Goal: Information Seeking & Learning: Learn about a topic

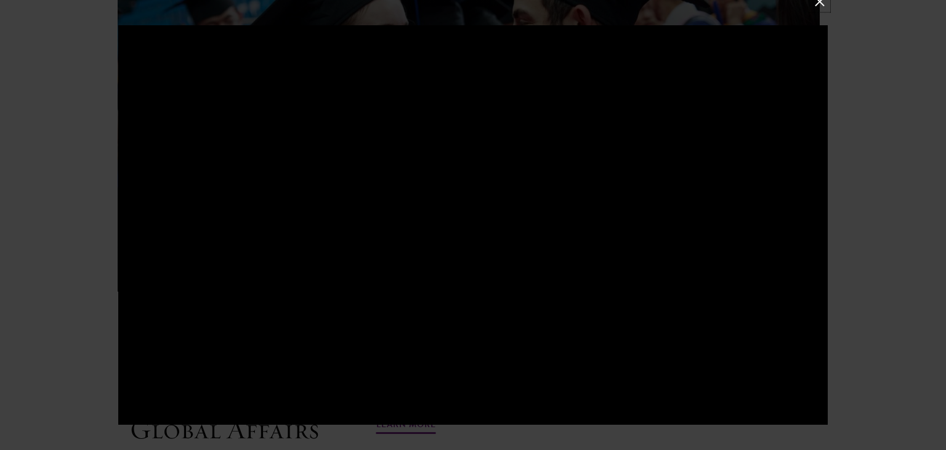
click at [818, 3] on button at bounding box center [820, 2] width 16 height 16
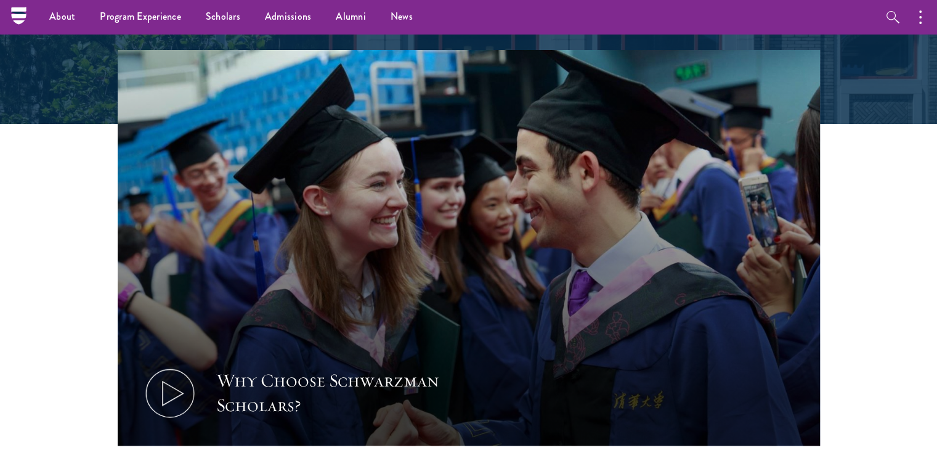
scroll to position [308, 0]
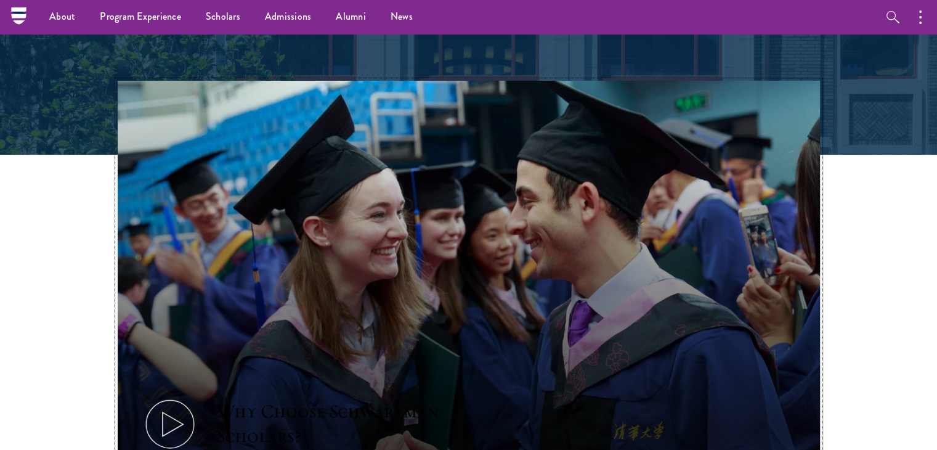
click at [535, 161] on button "Why Choose Schwarzman Scholars?" at bounding box center [469, 278] width 702 height 395
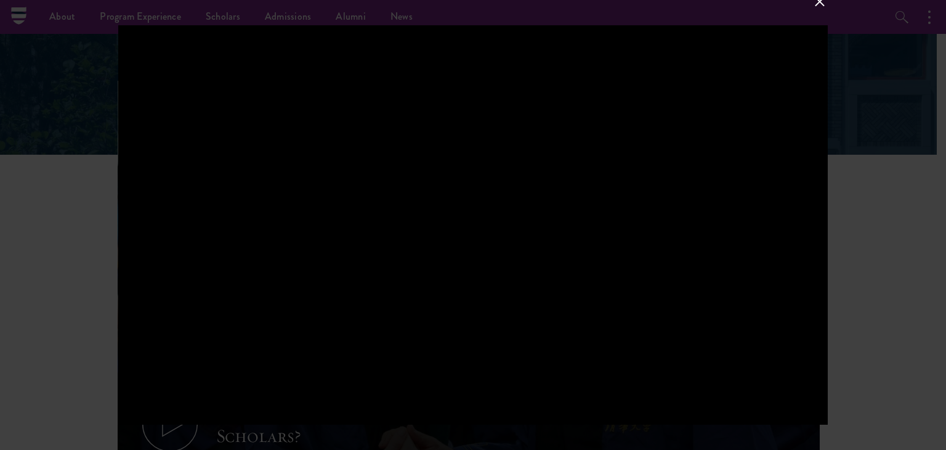
click at [859, 330] on div at bounding box center [473, 225] width 946 height 450
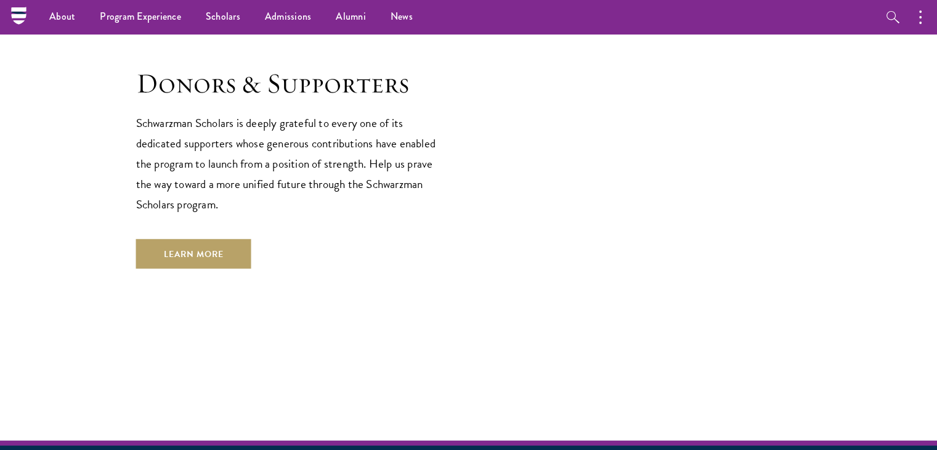
scroll to position [3467, 0]
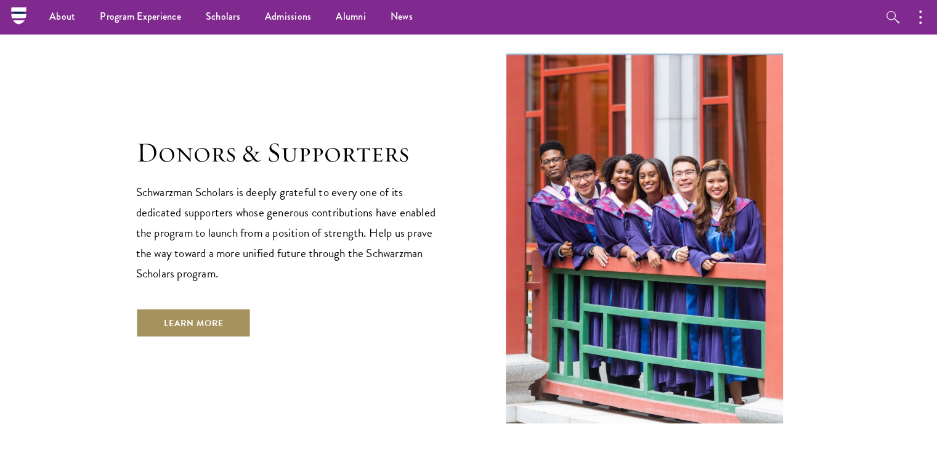
click at [219, 308] on link "Learn More" at bounding box center [193, 323] width 115 height 30
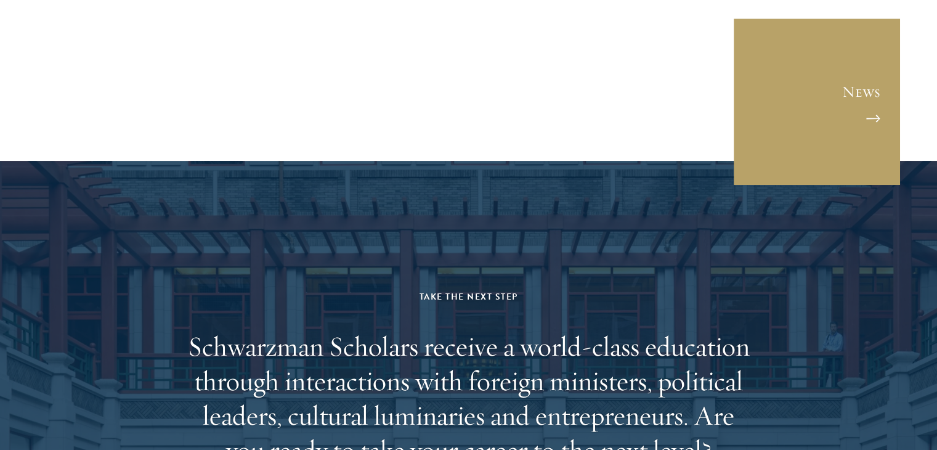
scroll to position [5059, 0]
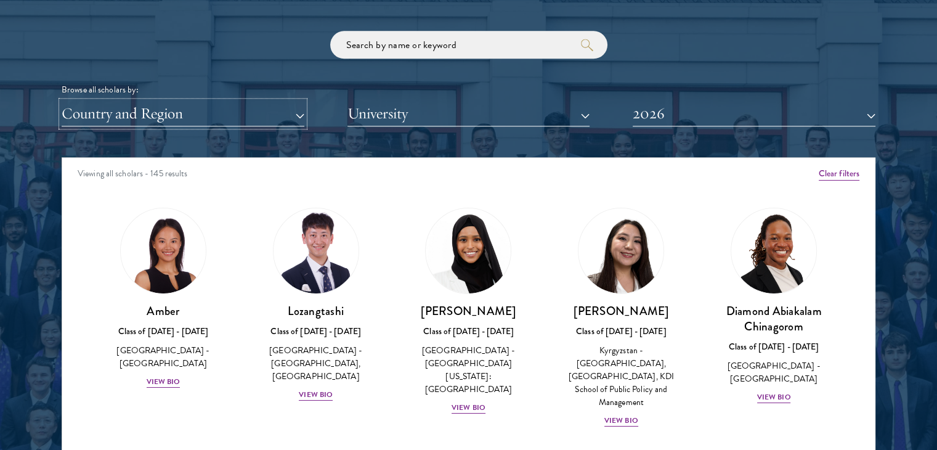
click at [274, 114] on button "Country and Region" at bounding box center [183, 113] width 243 height 25
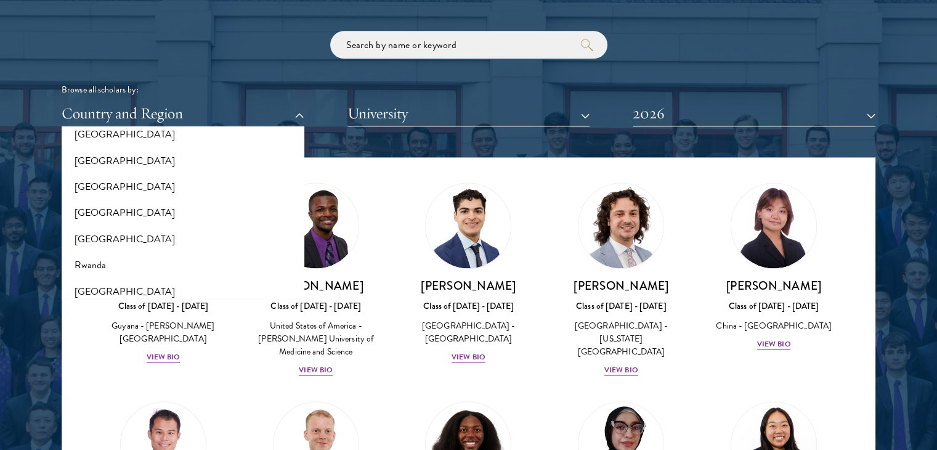
scroll to position [1242, 0]
drag, startPoint x: 86, startPoint y: 240, endPoint x: 118, endPoint y: 252, distance: 34.3
click at [86, 240] on button "[GEOGRAPHIC_DATA]" at bounding box center [182, 239] width 235 height 26
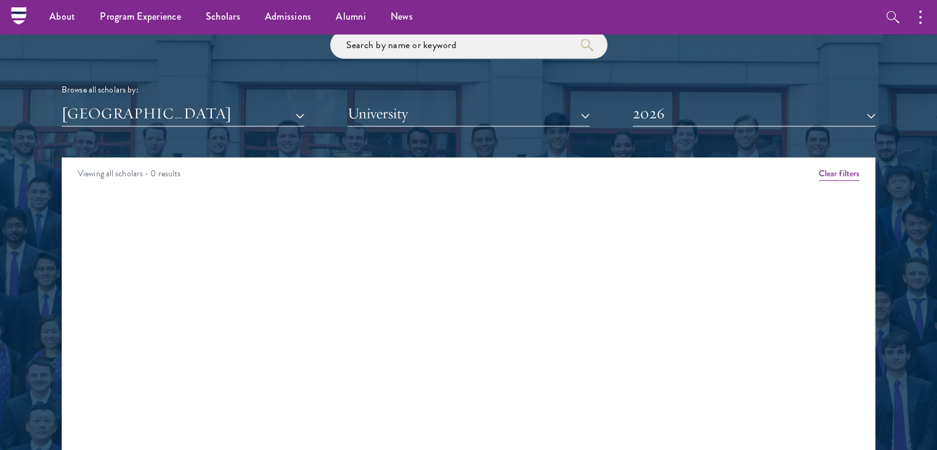
click at [250, 252] on div "Viewing all scholars - 0 results Clear filters Amber Class of 2025 - 2026 China…" at bounding box center [469, 342] width 814 height 370
click at [251, 240] on div "Viewing all scholars - 0 results Clear filters Amber Class of 2025 - 2026 China…" at bounding box center [469, 342] width 814 height 370
click at [254, 221] on div "Viewing all scholars - 0 results Clear filters Amber Class of 2025 - 2026 China…" at bounding box center [469, 342] width 814 height 370
click at [805, 235] on div "Viewing all scholars - 0 results Clear filters Amber Class of 2025 - 2026 China…" at bounding box center [469, 342] width 814 height 370
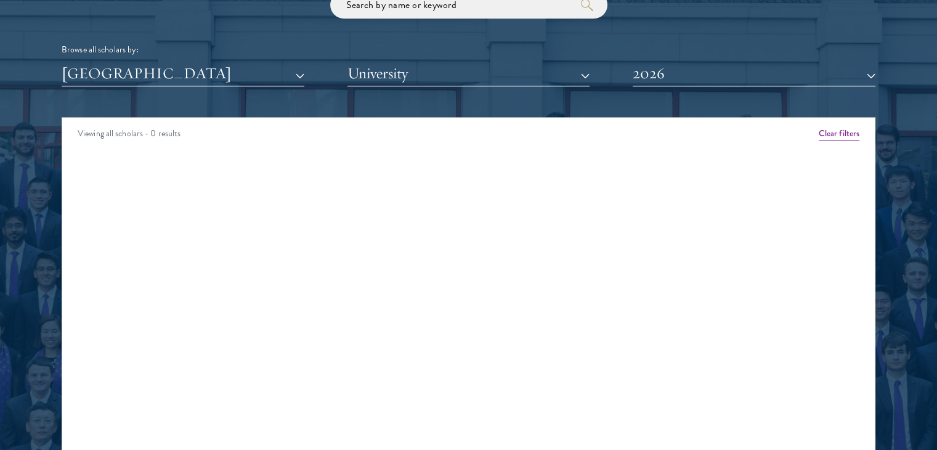
scroll to position [1540, 0]
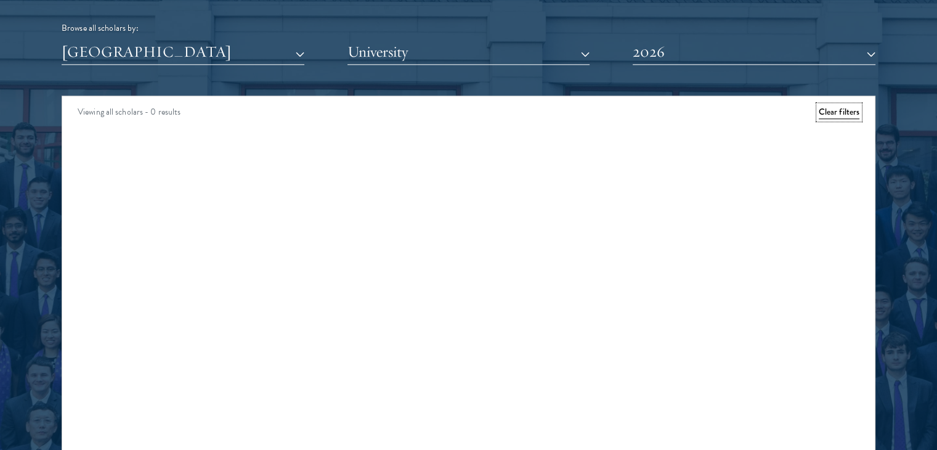
click at [854, 109] on button "Clear filters" at bounding box center [839, 112] width 41 height 14
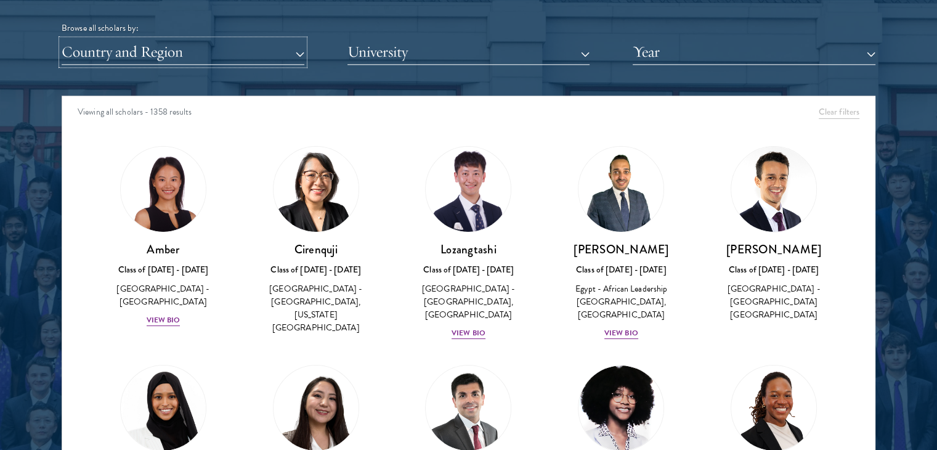
click at [258, 55] on button "Country and Region" at bounding box center [183, 51] width 243 height 25
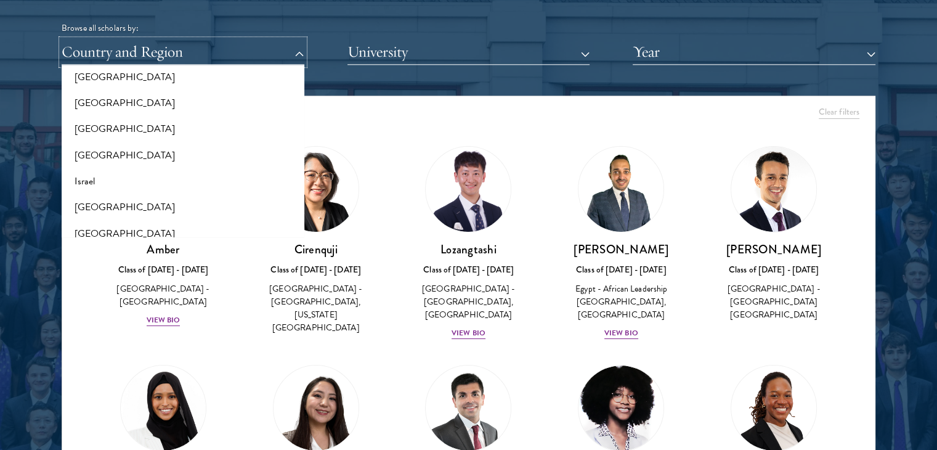
scroll to position [996, 0]
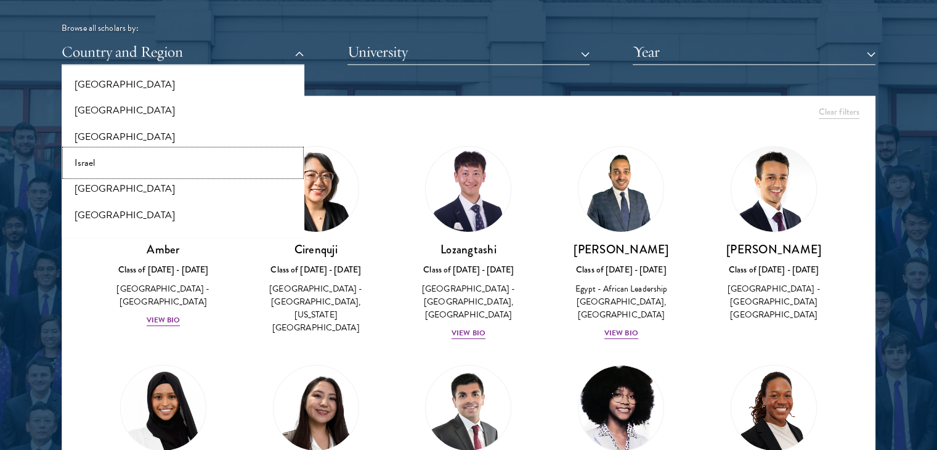
click at [168, 160] on button "Israel" at bounding box center [182, 163] width 235 height 26
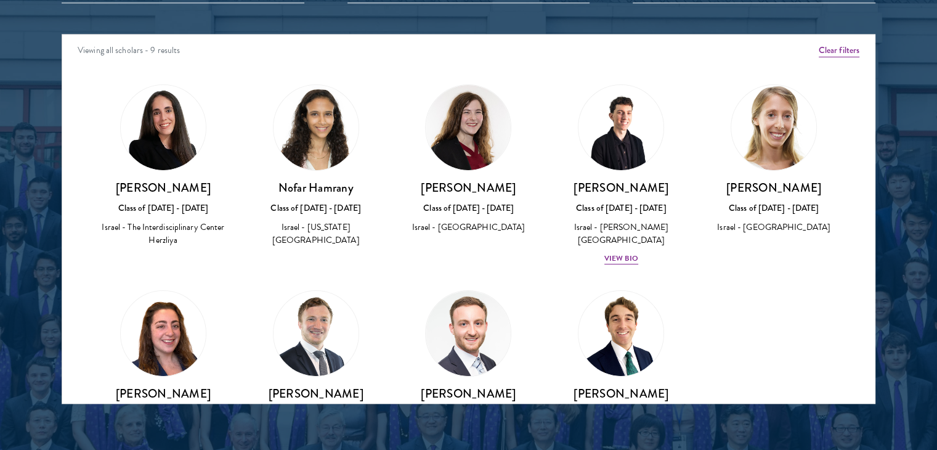
click at [475, 137] on img at bounding box center [468, 127] width 85 height 85
click at [185, 129] on img at bounding box center [163, 127] width 85 height 85
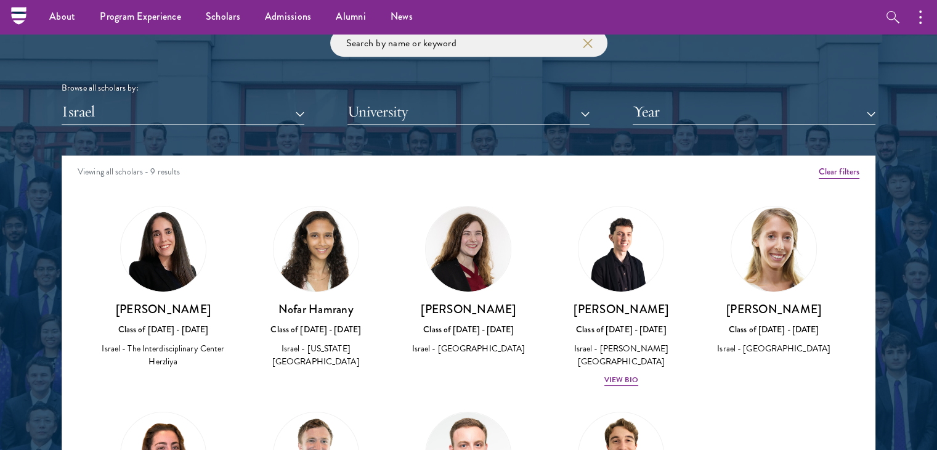
scroll to position [1479, 0]
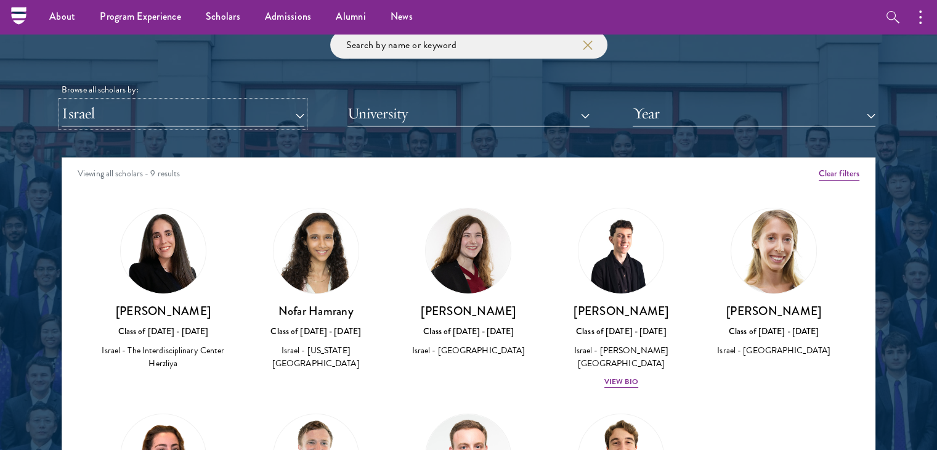
click at [128, 118] on button "Israel" at bounding box center [183, 113] width 243 height 25
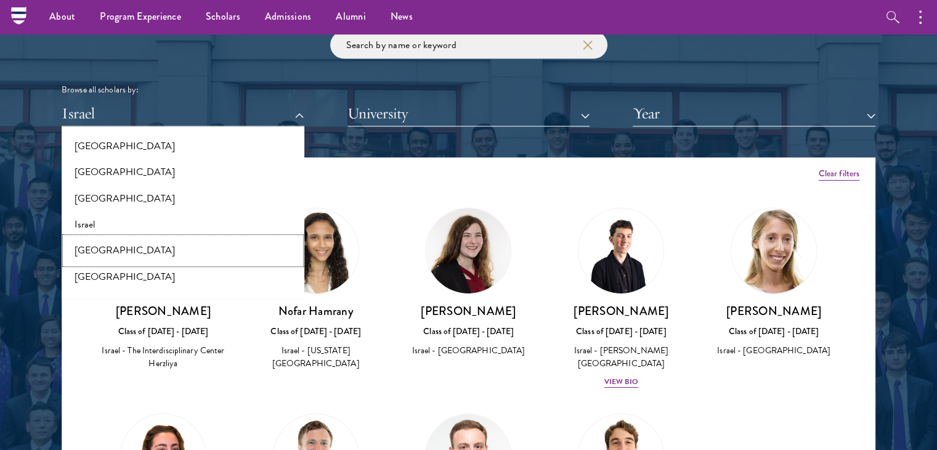
click at [91, 248] on button "[GEOGRAPHIC_DATA]" at bounding box center [182, 250] width 235 height 26
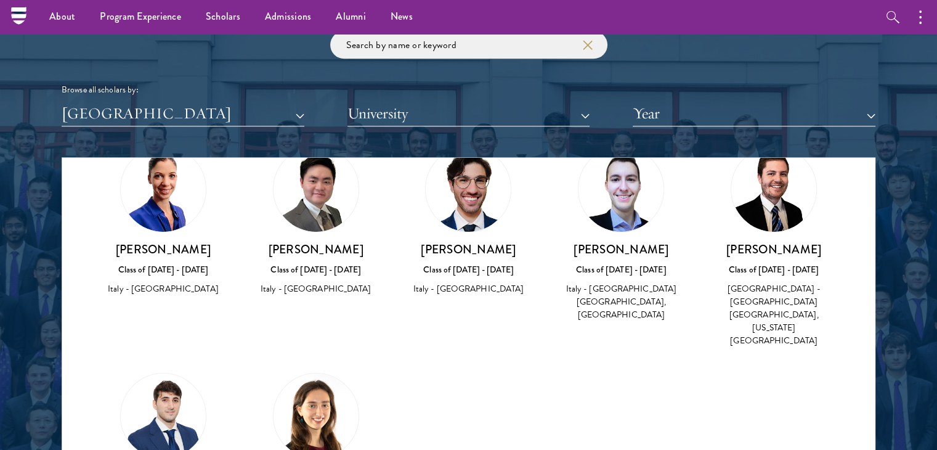
click at [769, 200] on img at bounding box center [773, 189] width 85 height 85
click at [774, 277] on div "Lucio Milanese Class of 2021 - 2022 Italy - Imperial College London, Massachuse…" at bounding box center [774, 295] width 128 height 107
click at [768, 291] on div "Italy - Imperial College London, Massachusetts Institute of Technology" at bounding box center [774, 314] width 128 height 65
click at [758, 195] on img at bounding box center [773, 189] width 85 height 85
click at [631, 200] on img at bounding box center [620, 189] width 85 height 85
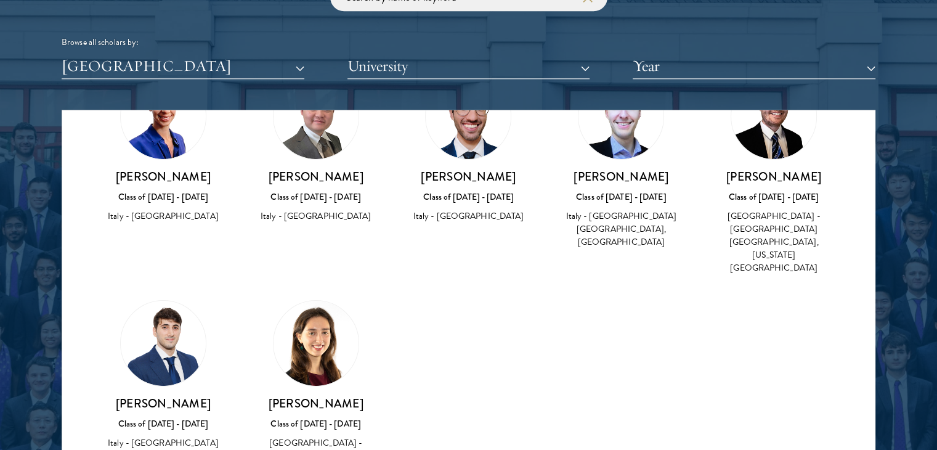
scroll to position [1602, 0]
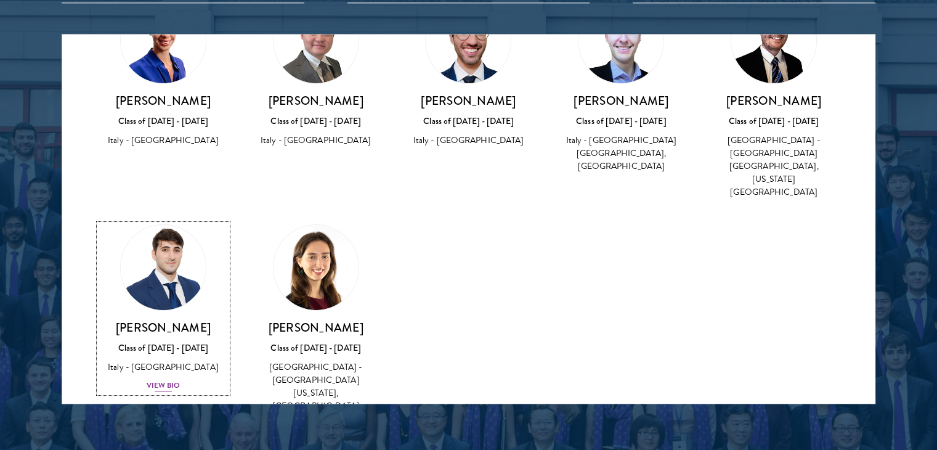
click at [160, 349] on div "Federico Musso Class of 2025 - 2026 Italy - Bocconi University View Bio" at bounding box center [163, 356] width 128 height 73
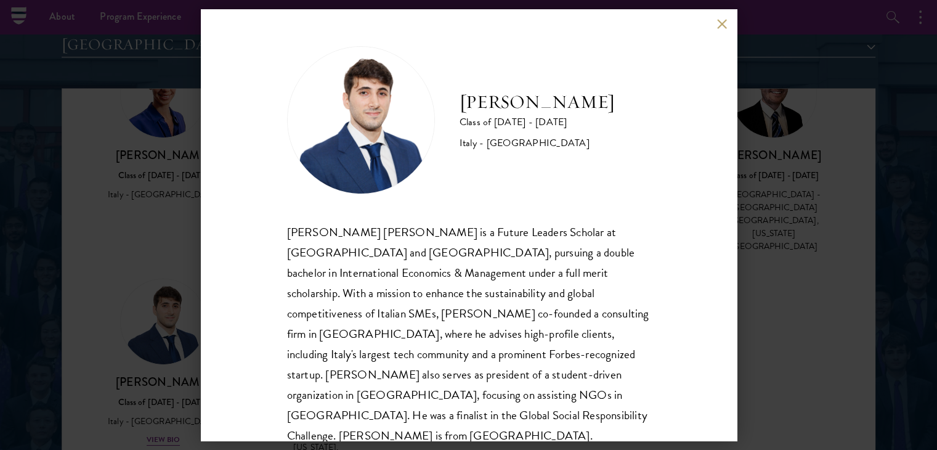
scroll to position [1540, 0]
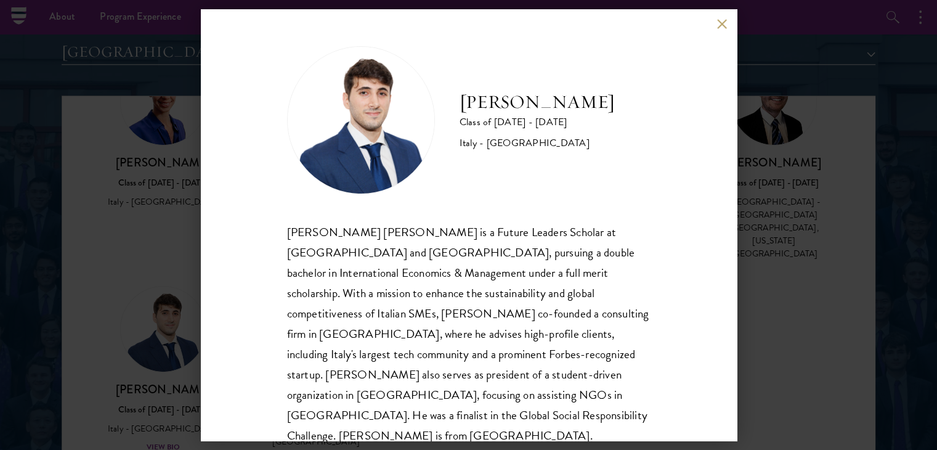
click at [720, 26] on button at bounding box center [722, 23] width 10 height 10
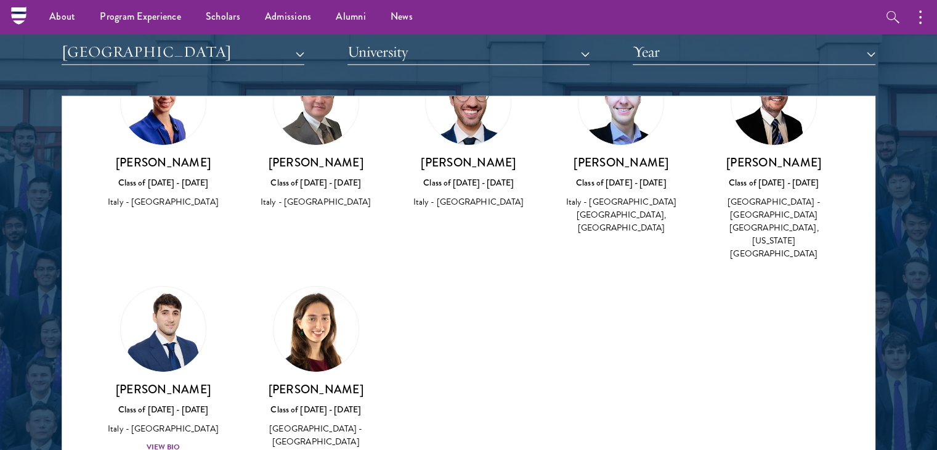
click at [158, 65] on div "Scholar Directory Congratulations and welcome to the Schwarzman Scholars Class …" at bounding box center [469, 152] width 814 height 627
click at [160, 57] on button "[GEOGRAPHIC_DATA]" at bounding box center [183, 51] width 243 height 25
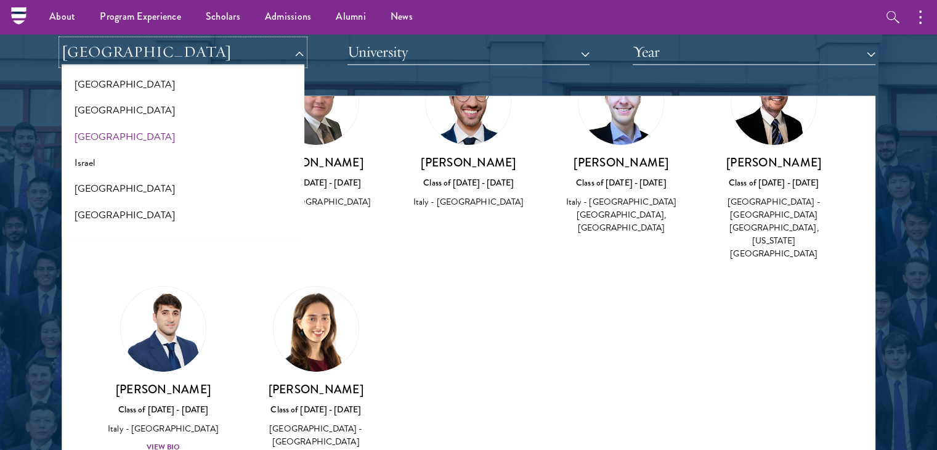
scroll to position [934, 0]
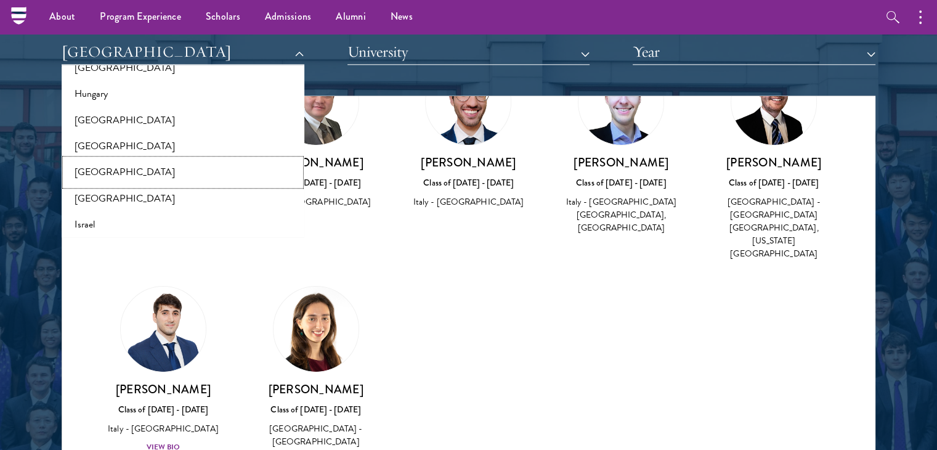
click at [104, 179] on button "[GEOGRAPHIC_DATA]" at bounding box center [182, 172] width 235 height 26
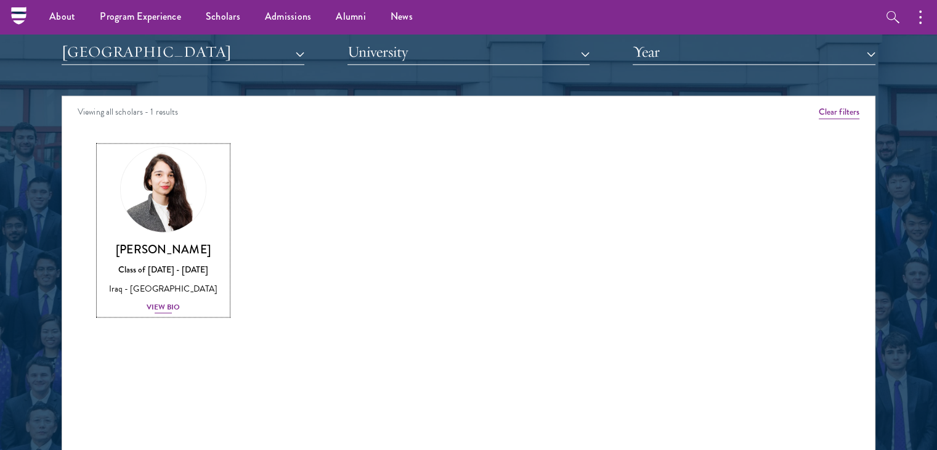
click at [168, 313] on div "Aya Al-Shakarchi Class of 2024 - 2025 Iraq - Concordia College View Bio" at bounding box center [163, 278] width 128 height 73
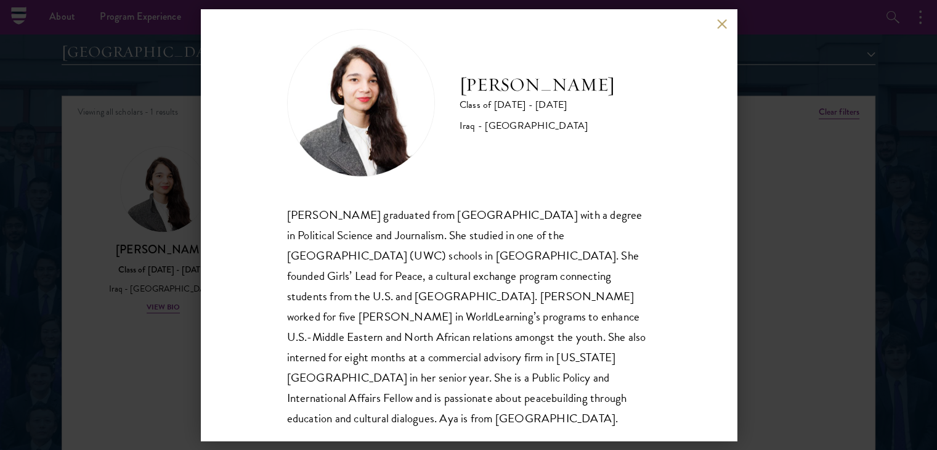
scroll to position [22, 0]
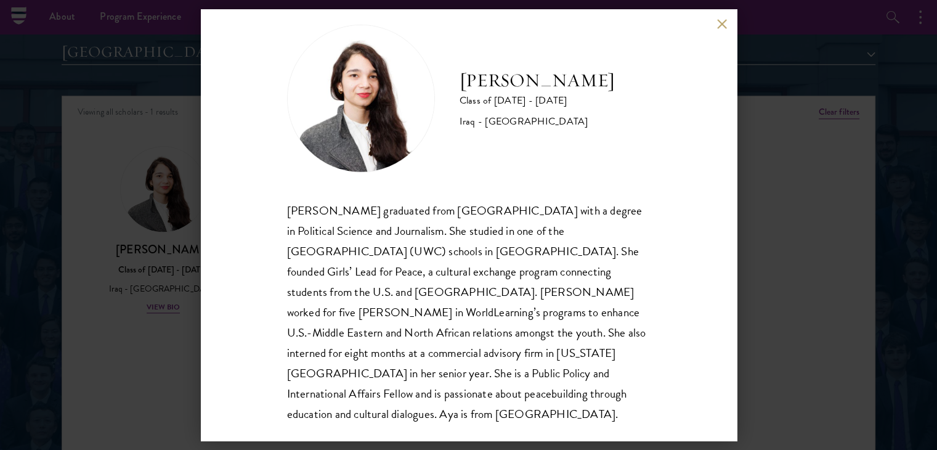
click at [166, 155] on div "Aya Al-Shakarchi Class of 2024 - 2025 Iraq - Concordia College Aya Al-Shakarchi…" at bounding box center [468, 225] width 937 height 450
click at [92, 62] on div "Aya Al-Shakarchi Class of 2024 - 2025 Iraq - Concordia College Aya Al-Shakarchi…" at bounding box center [468, 225] width 937 height 450
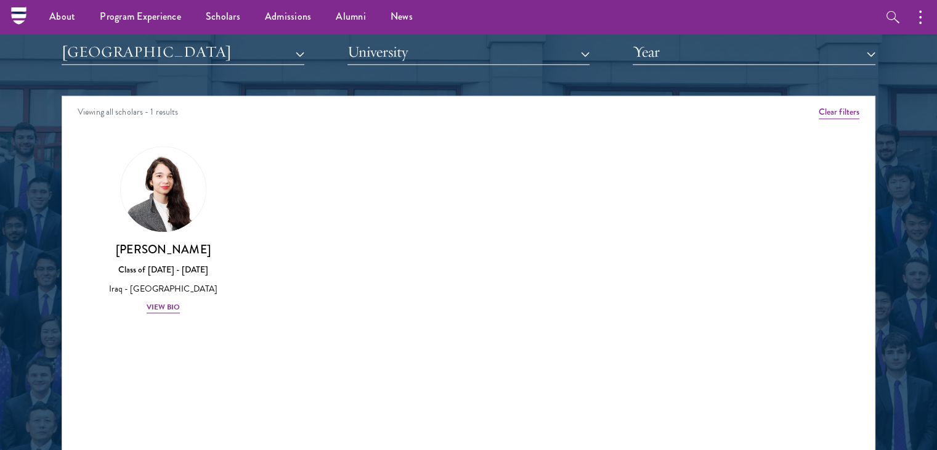
click at [721, 29] on ul "About Overview Leadership Donors Program Experience Overview Curriculum Student…" at bounding box center [399, 17] width 725 height 34
click at [262, 57] on button "[GEOGRAPHIC_DATA]" at bounding box center [183, 51] width 243 height 25
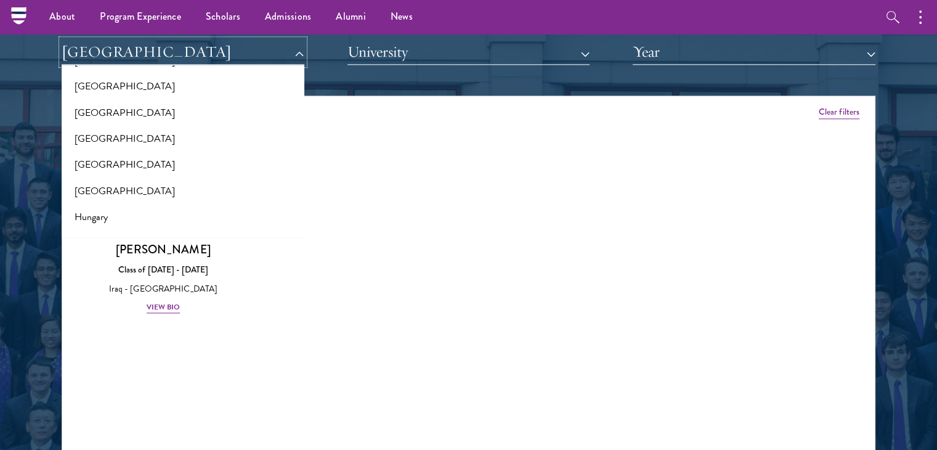
scroll to position [749, 0]
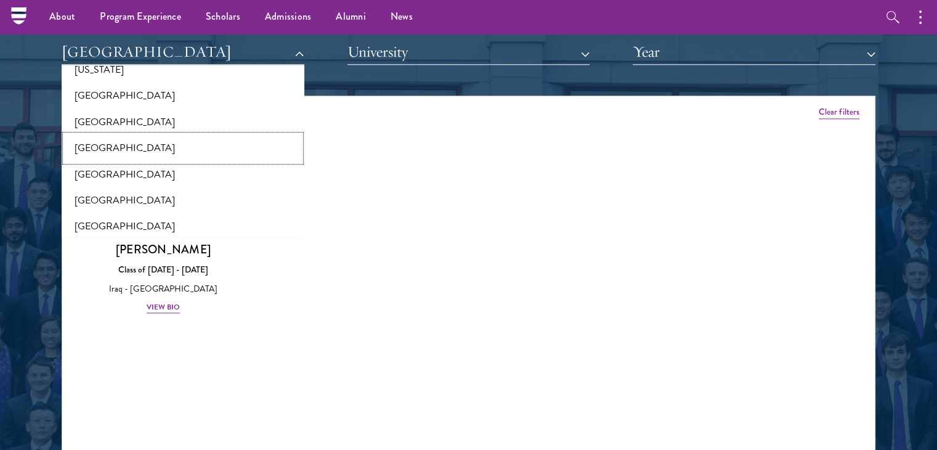
click at [134, 148] on button "[GEOGRAPHIC_DATA]" at bounding box center [182, 148] width 235 height 26
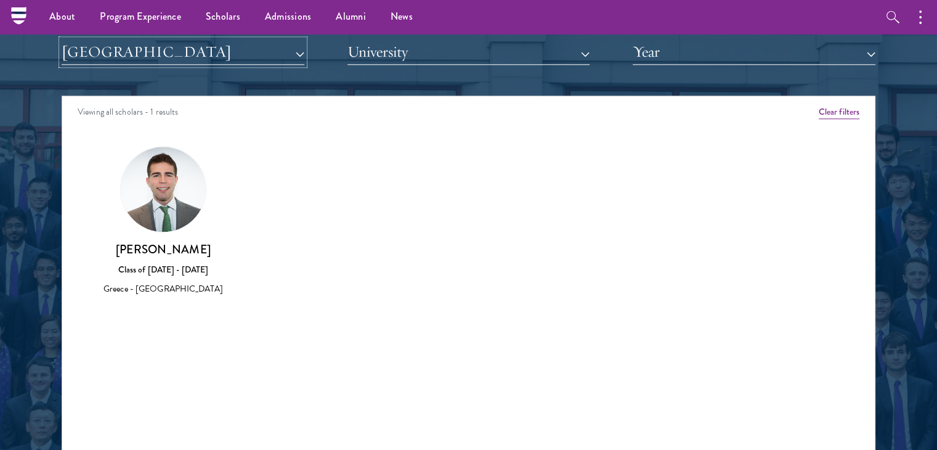
click at [241, 55] on button "[GEOGRAPHIC_DATA]" at bounding box center [183, 51] width 243 height 25
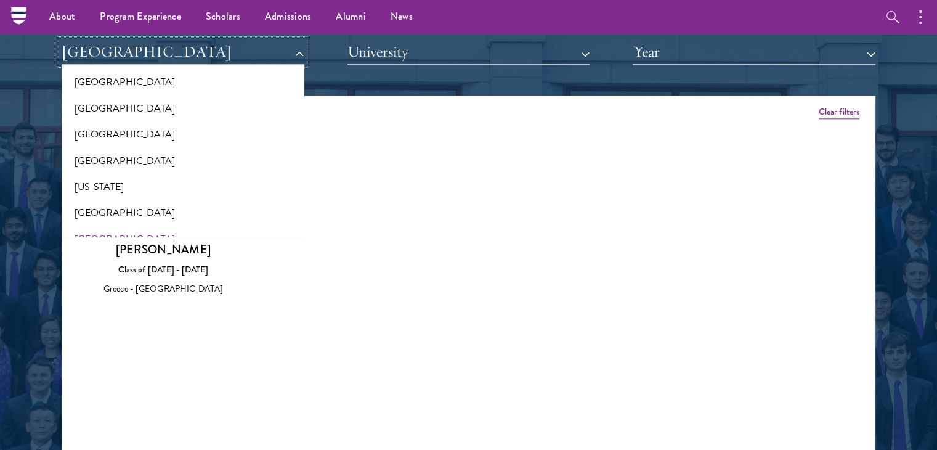
scroll to position [626, 0]
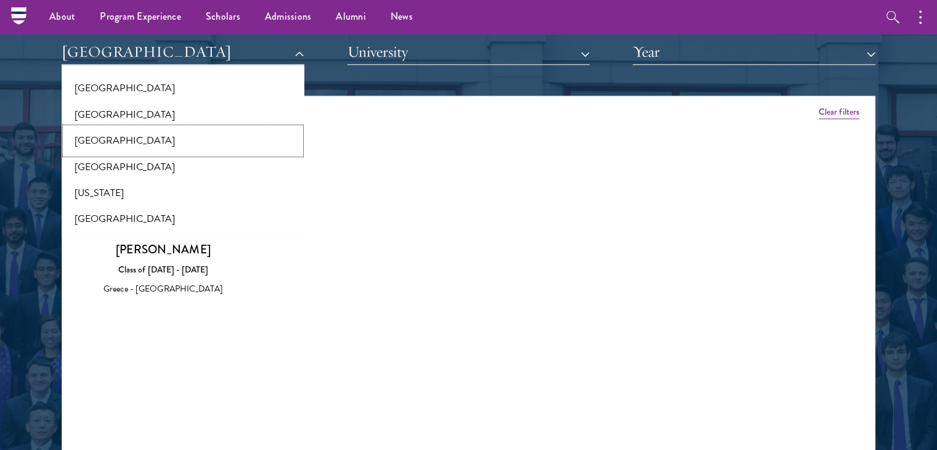
click at [113, 137] on button "[GEOGRAPHIC_DATA]" at bounding box center [182, 141] width 235 height 26
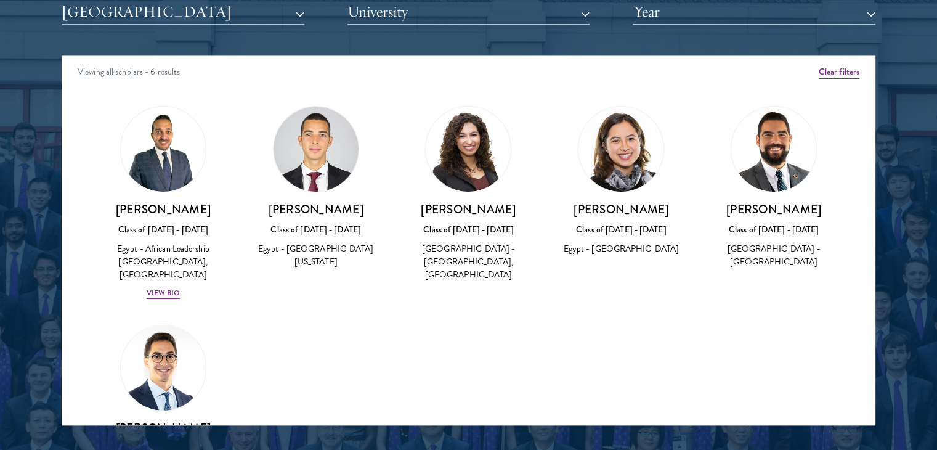
scroll to position [1417, 0]
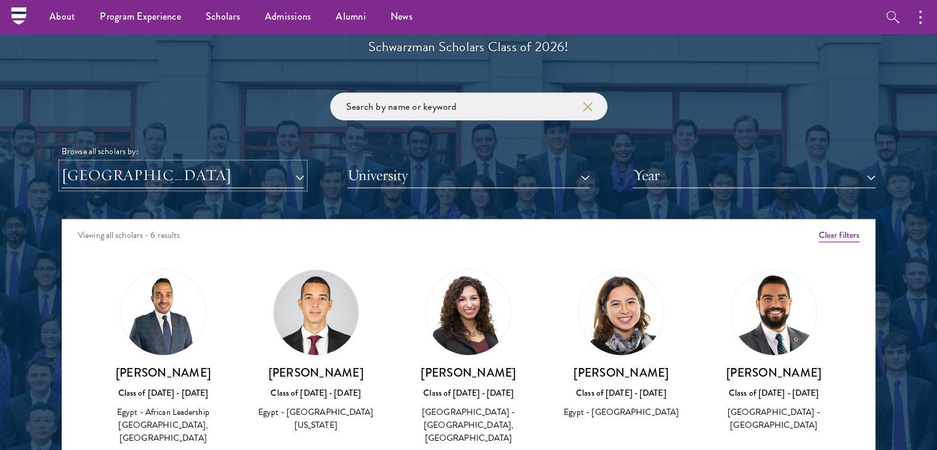
click at [111, 166] on button "[GEOGRAPHIC_DATA]" at bounding box center [183, 175] width 243 height 25
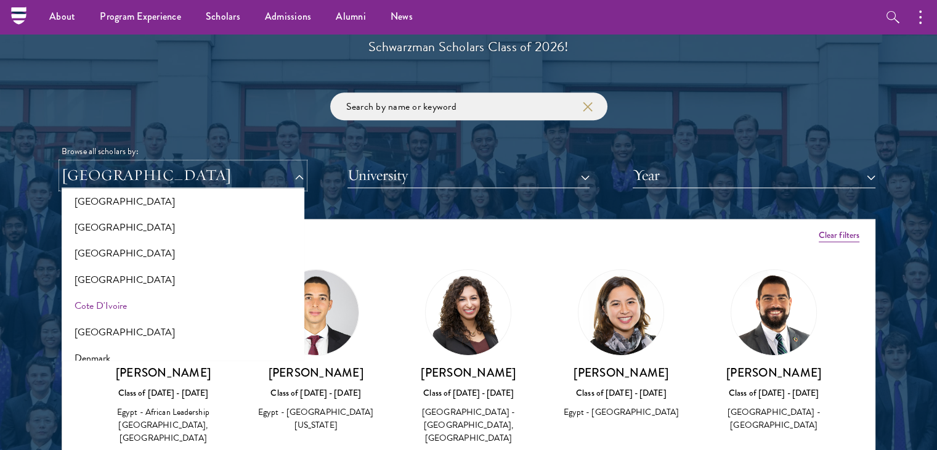
scroll to position [441, 0]
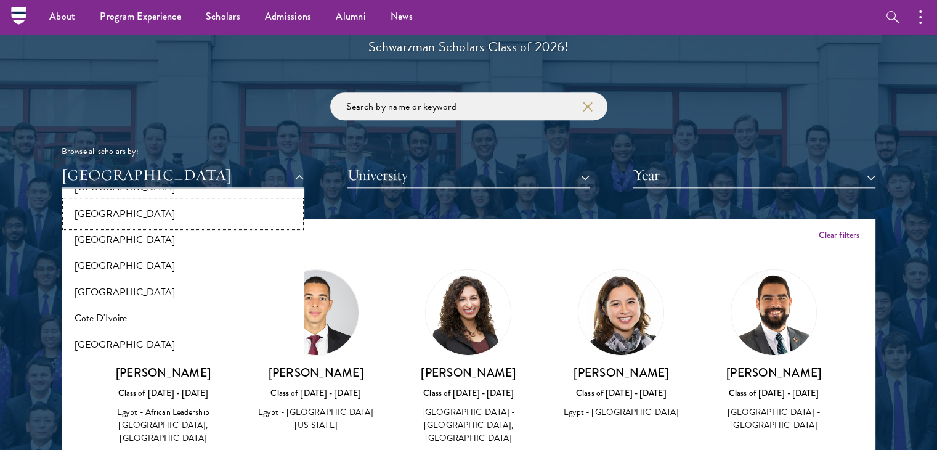
click at [97, 215] on button "[GEOGRAPHIC_DATA]" at bounding box center [182, 214] width 235 height 26
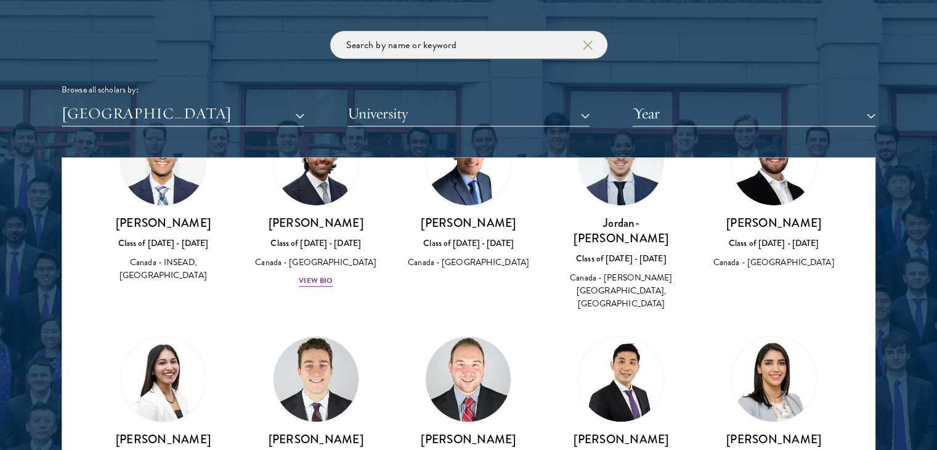
scroll to position [986, 0]
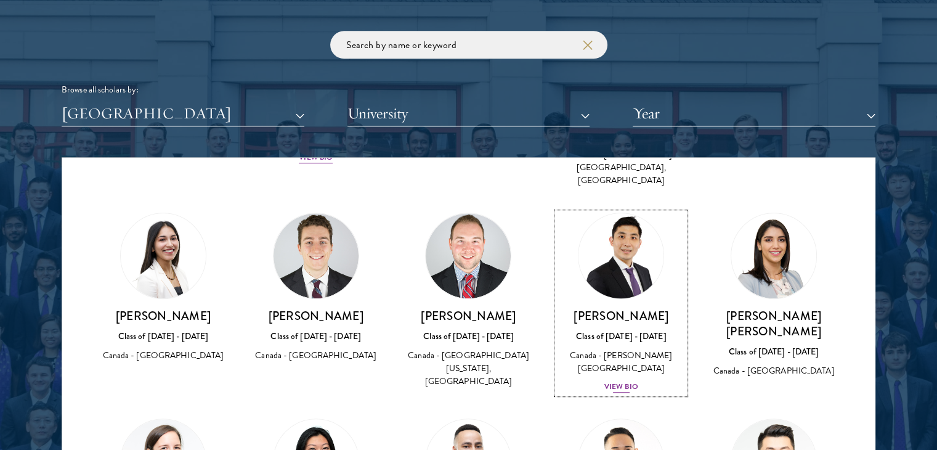
click at [611, 329] on div "Zhida Shang Class of 2024 - 2025 Canada - McGill University View Bio" at bounding box center [621, 351] width 128 height 86
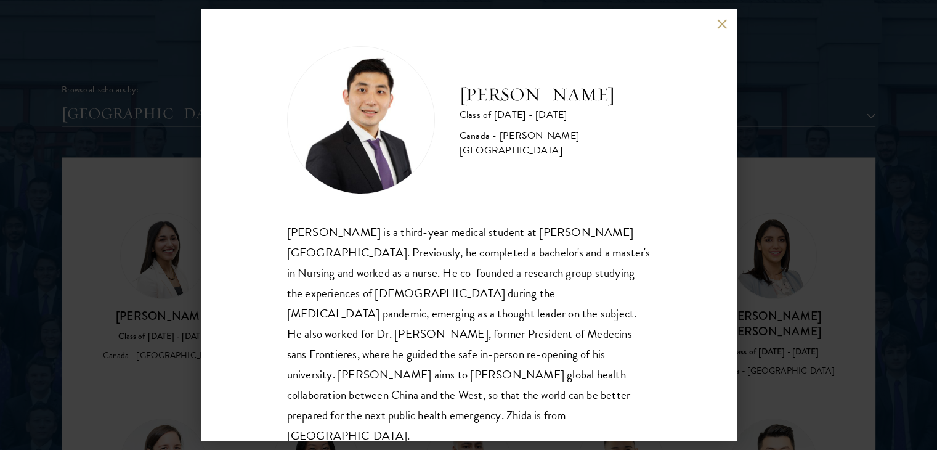
scroll to position [1, 0]
click at [782, 348] on div "Zhida Shang Class of 2024 - 2025 Canada - McGill University Zhida Shang is a th…" at bounding box center [468, 225] width 937 height 450
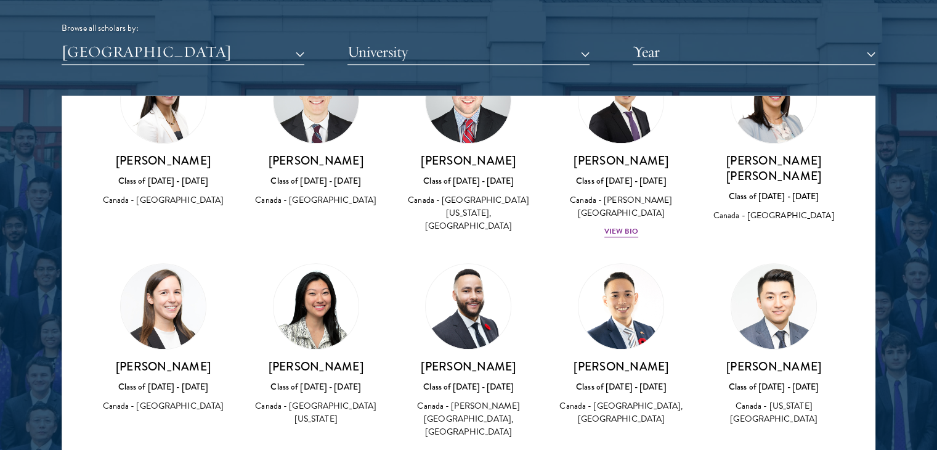
scroll to position [927, 0]
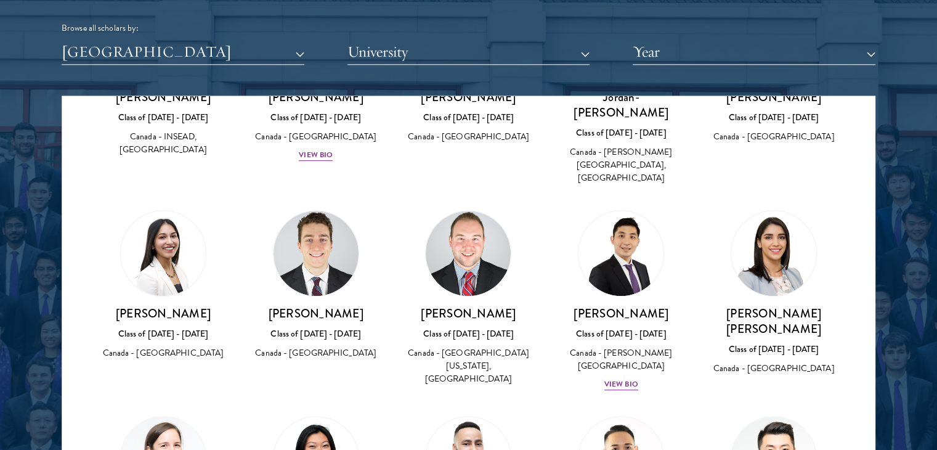
drag, startPoint x: 761, startPoint y: 336, endPoint x: 418, endPoint y: 163, distance: 384.9
click at [418, 198] on div "Maximillian Seunik Class of 2016 - 2017 Canada - University of North Carolina, …" at bounding box center [468, 298] width 153 height 201
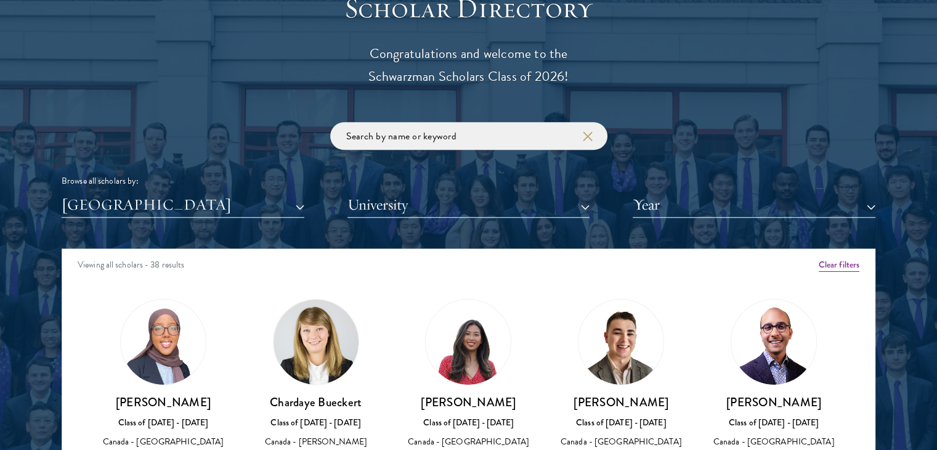
scroll to position [1417, 0]
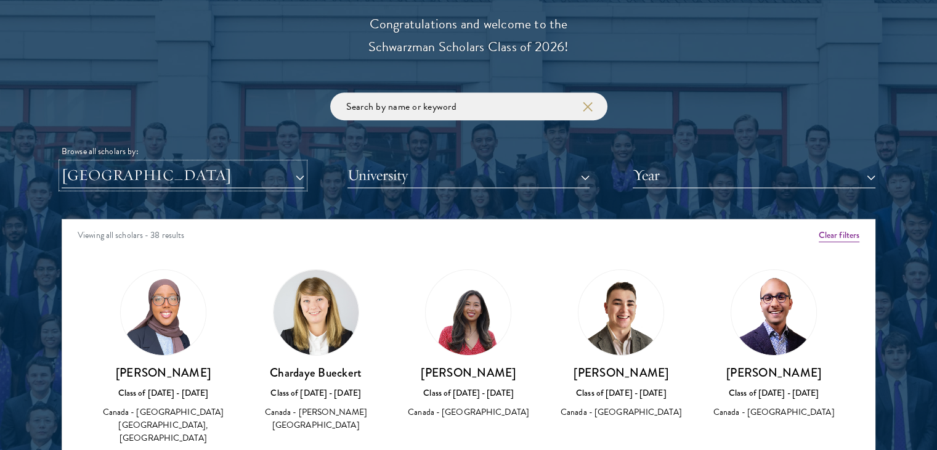
click at [99, 180] on button "[GEOGRAPHIC_DATA]" at bounding box center [183, 175] width 243 height 25
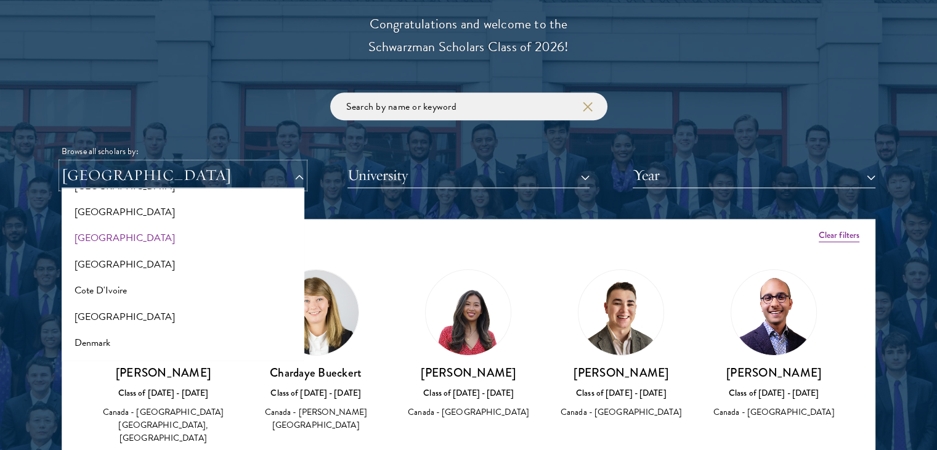
scroll to position [0, 0]
click at [102, 259] on button "[GEOGRAPHIC_DATA]" at bounding box center [182, 266] width 235 height 26
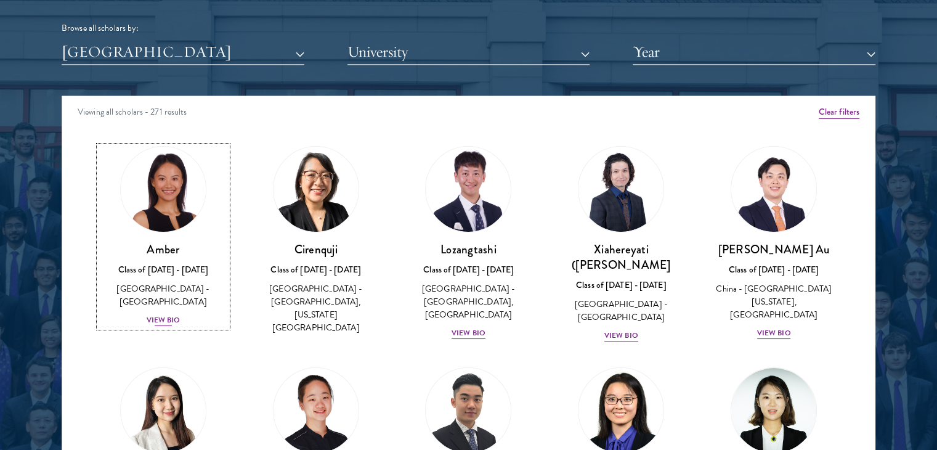
click at [157, 314] on div "View Bio" at bounding box center [164, 320] width 34 height 12
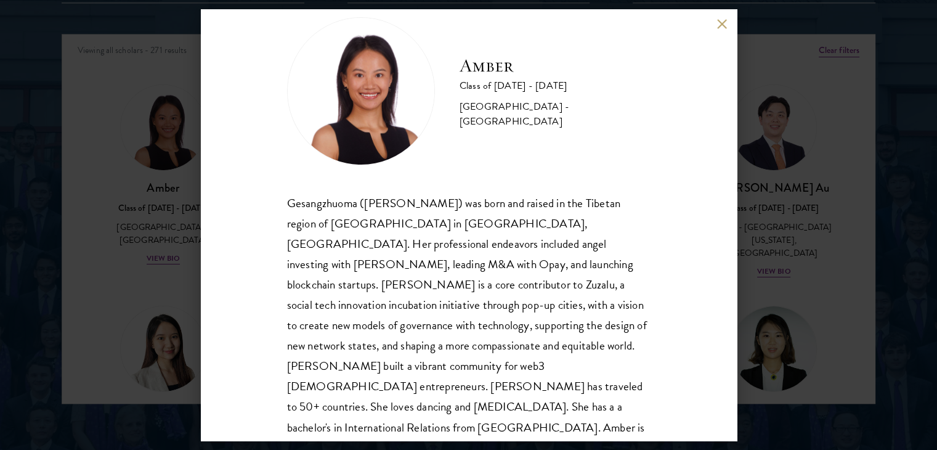
scroll to position [42, 0]
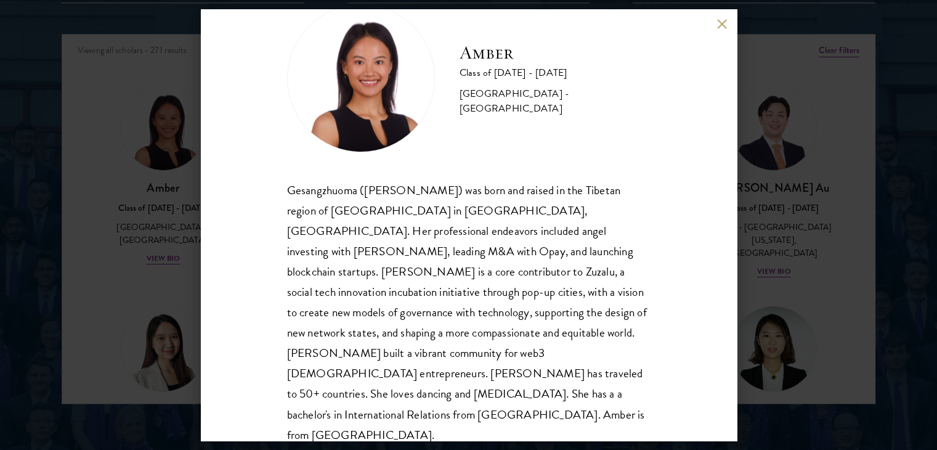
click at [846, 239] on div "Amber Class of 2025 - 2026 China - Peking University Gesangzhuoma (Amber) was b…" at bounding box center [468, 225] width 937 height 450
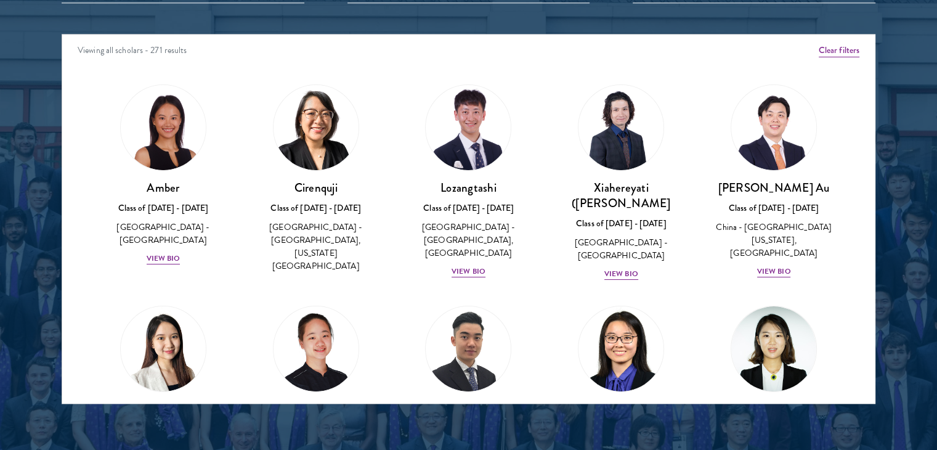
click at [713, 21] on div "Scholar Directory Congratulations and welcome to the Schwarzman Scholars Class …" at bounding box center [469, 90] width 814 height 627
click at [614, 268] on div "View Bio" at bounding box center [621, 274] width 34 height 12
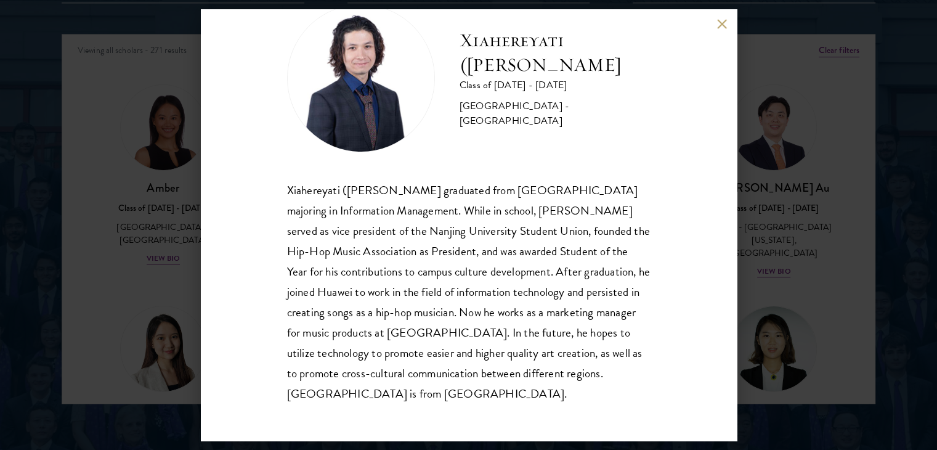
click at [715, 25] on div "Xiahereyati (Shariyar) Ainiwaner Class of 2024 - 2025 China - Nanjing Universit…" at bounding box center [469, 224] width 536 height 431
click at [716, 19] on div "Xiahereyati (Shariyar) Ainiwaner Class of 2024 - 2025 China - Nanjing Universit…" at bounding box center [469, 224] width 536 height 431
click at [720, 24] on button at bounding box center [722, 23] width 10 height 10
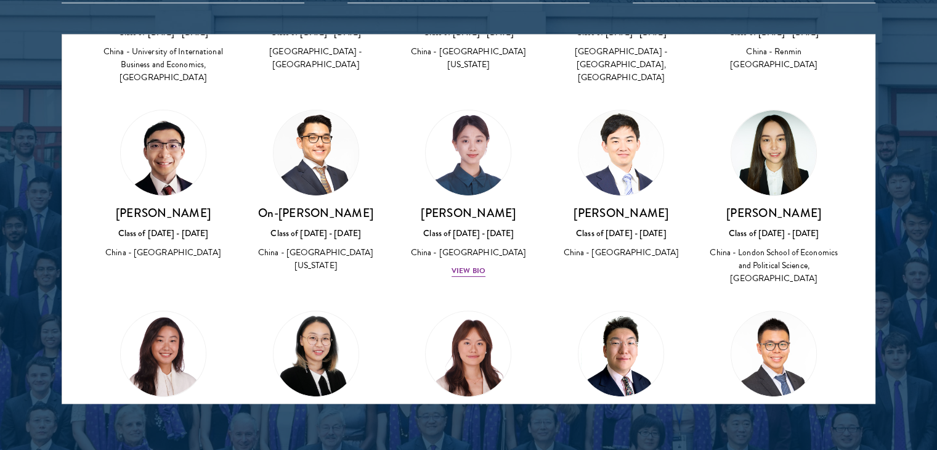
scroll to position [431, 0]
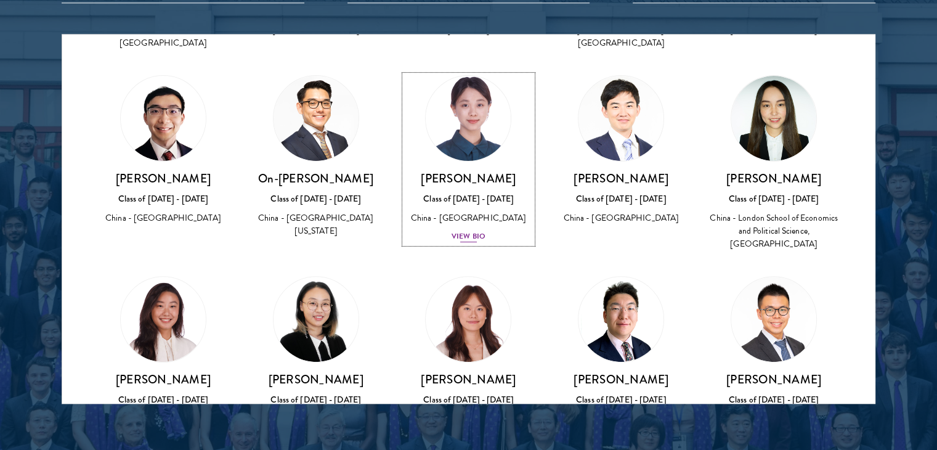
click at [456, 230] on div "View Bio" at bounding box center [469, 236] width 34 height 12
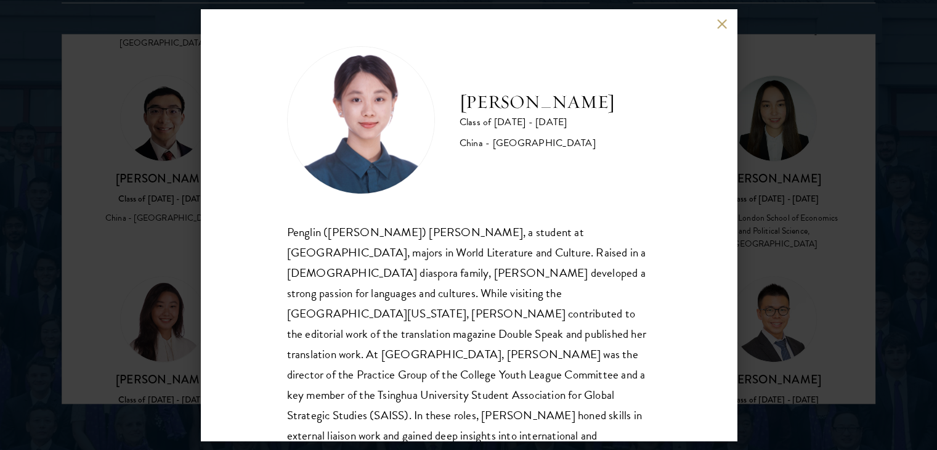
click at [772, 286] on div "Claire Chen Class of 2025 - 2026 China - Tsinghua University Penglin (Claire) C…" at bounding box center [468, 225] width 937 height 450
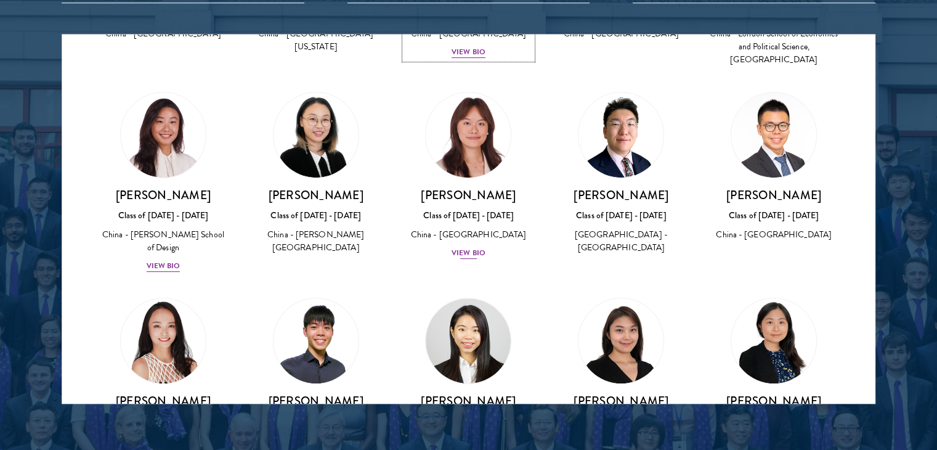
scroll to position [677, 0]
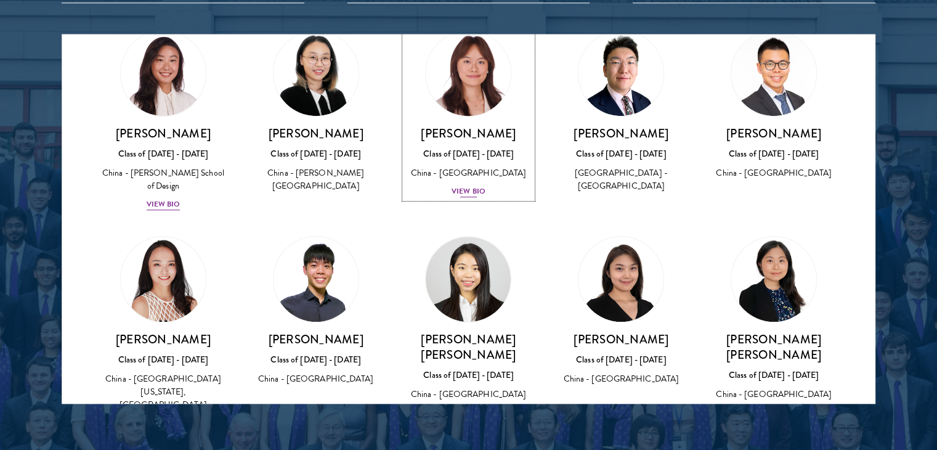
click at [471, 185] on div "View Bio" at bounding box center [469, 191] width 34 height 12
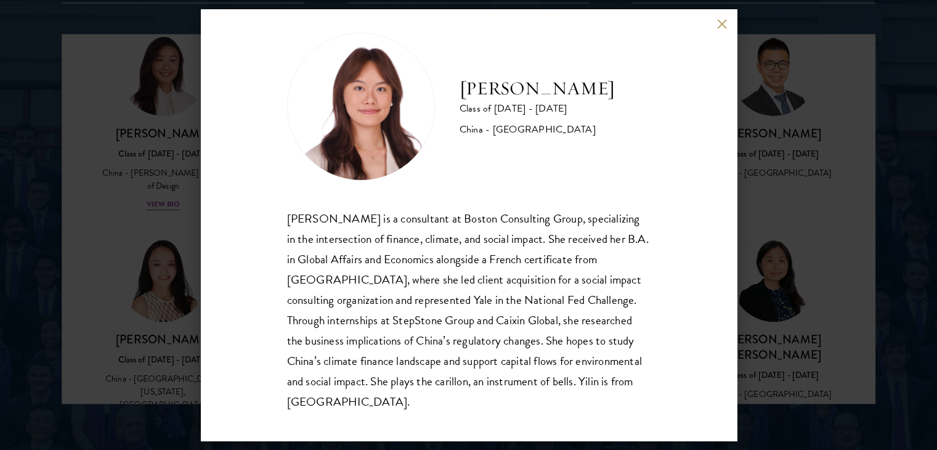
scroll to position [22, 0]
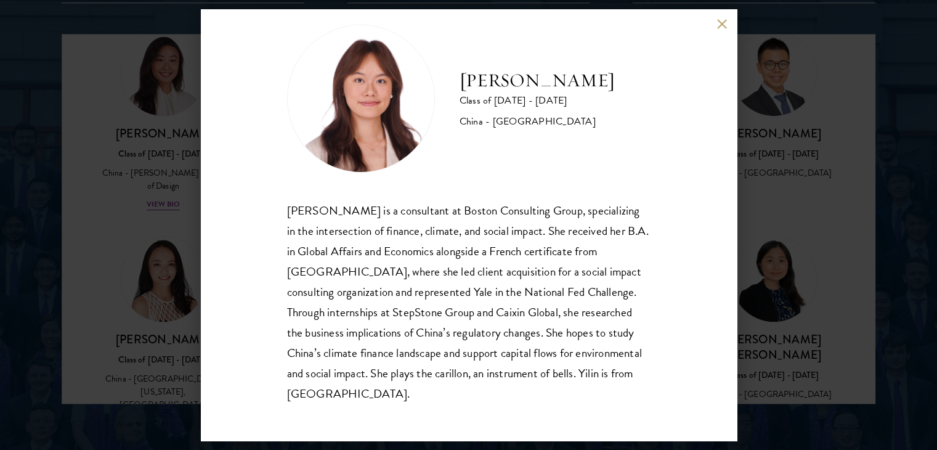
click at [808, 269] on div "Yilin Chen Class of 2025 - 2026 China - Yale University Yilin Chen is a consult…" at bounding box center [468, 225] width 937 height 450
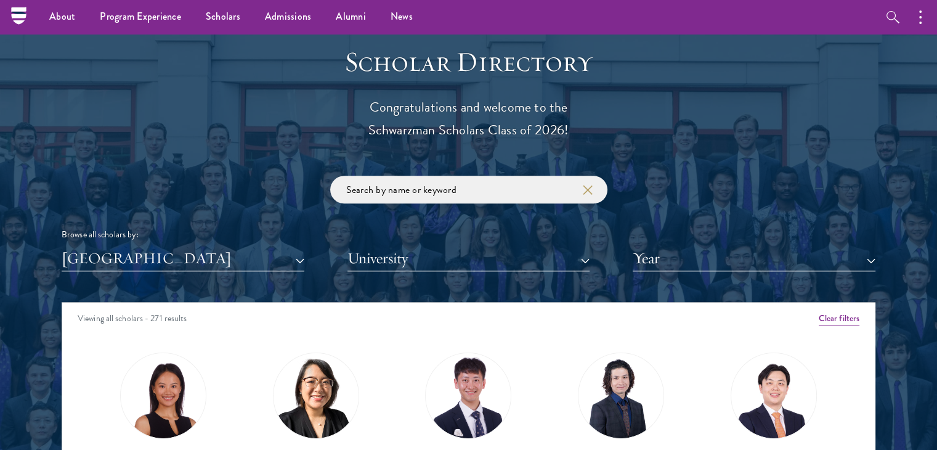
scroll to position [1294, 0]
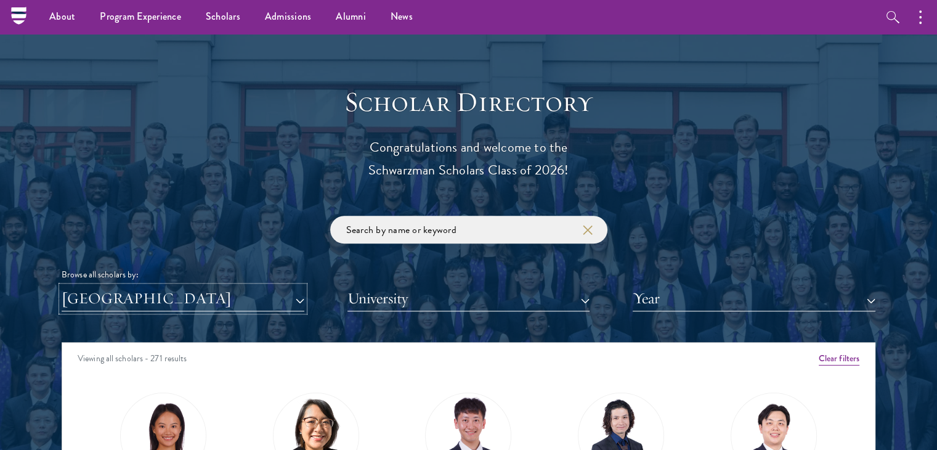
click at [98, 296] on button "[GEOGRAPHIC_DATA]" at bounding box center [183, 298] width 243 height 25
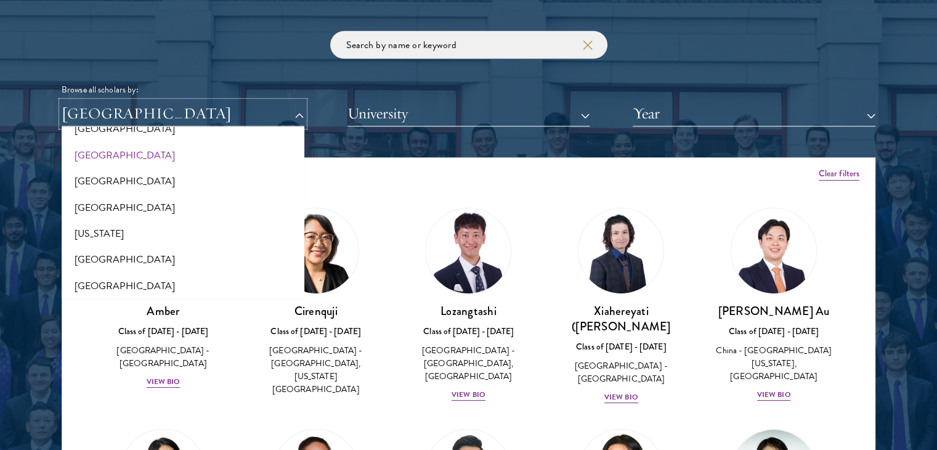
scroll to position [626, 0]
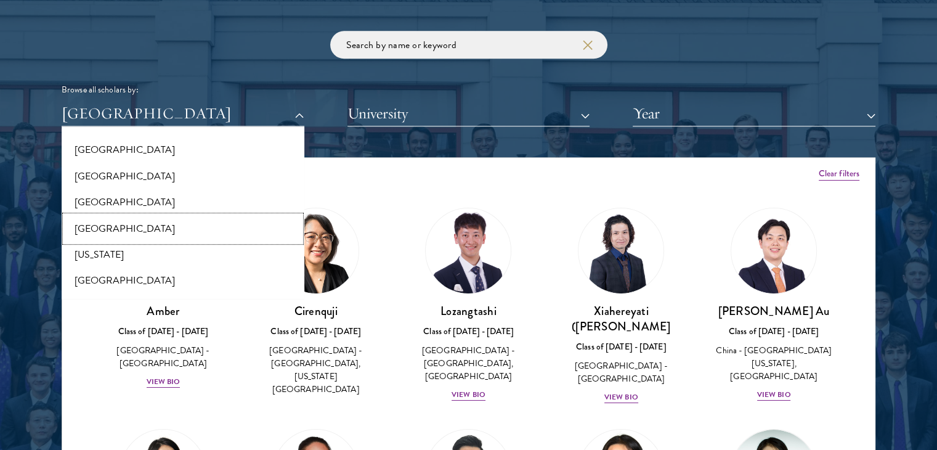
click at [99, 227] on button "[GEOGRAPHIC_DATA]" at bounding box center [182, 229] width 235 height 26
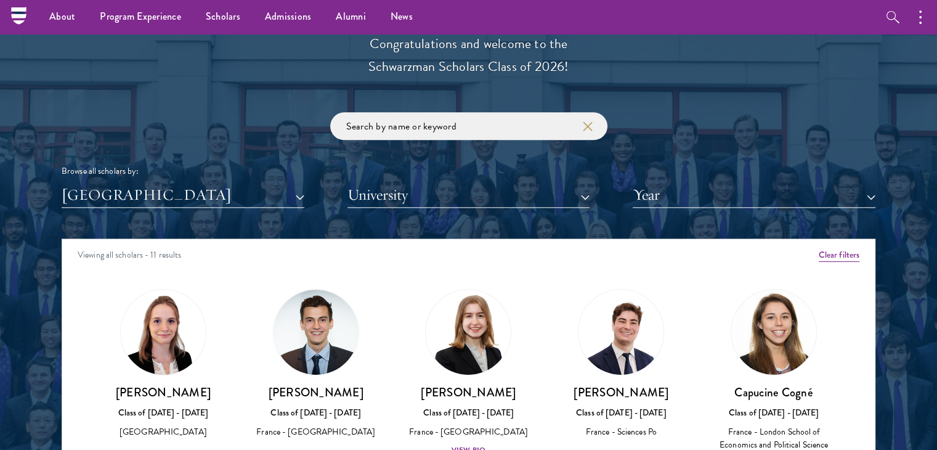
scroll to position [1417, 0]
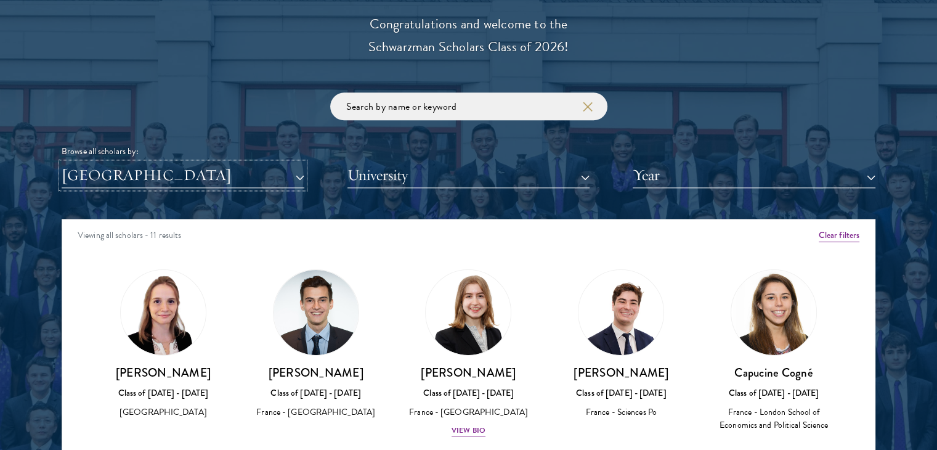
click at [161, 181] on button "[GEOGRAPHIC_DATA]" at bounding box center [183, 175] width 243 height 25
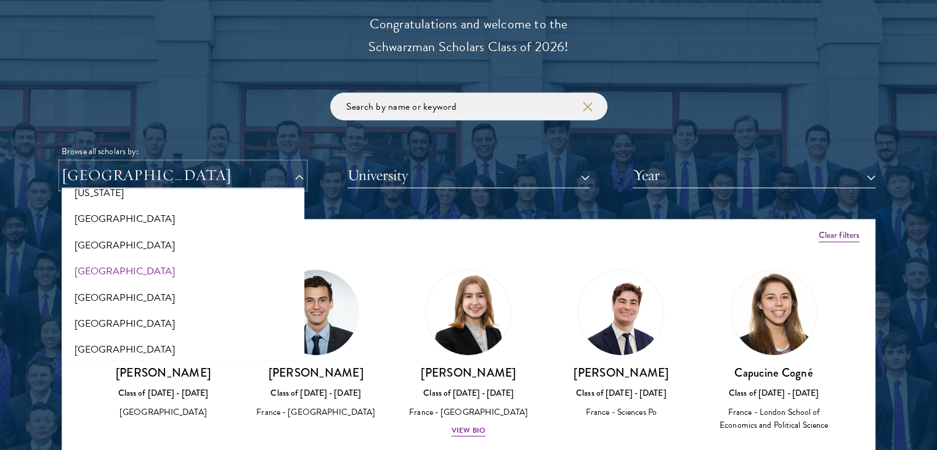
scroll to position [811, 0]
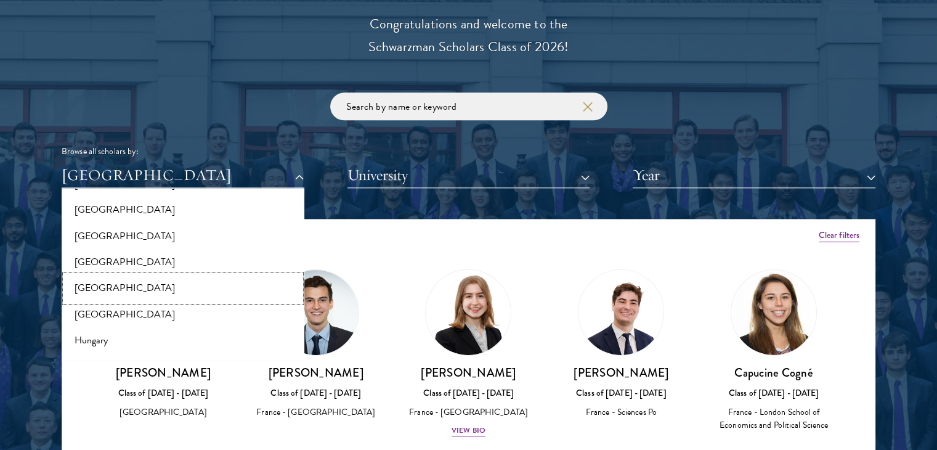
click at [106, 284] on button "[GEOGRAPHIC_DATA]" at bounding box center [182, 288] width 235 height 26
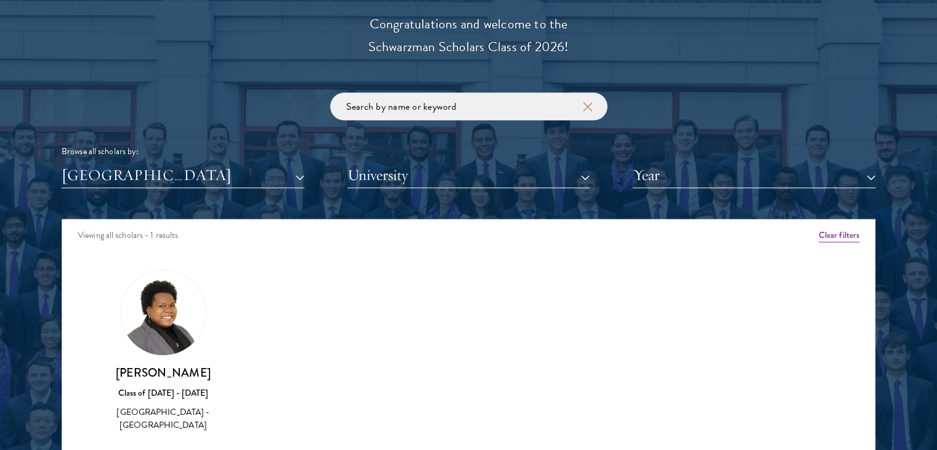
scroll to position [1479, 0]
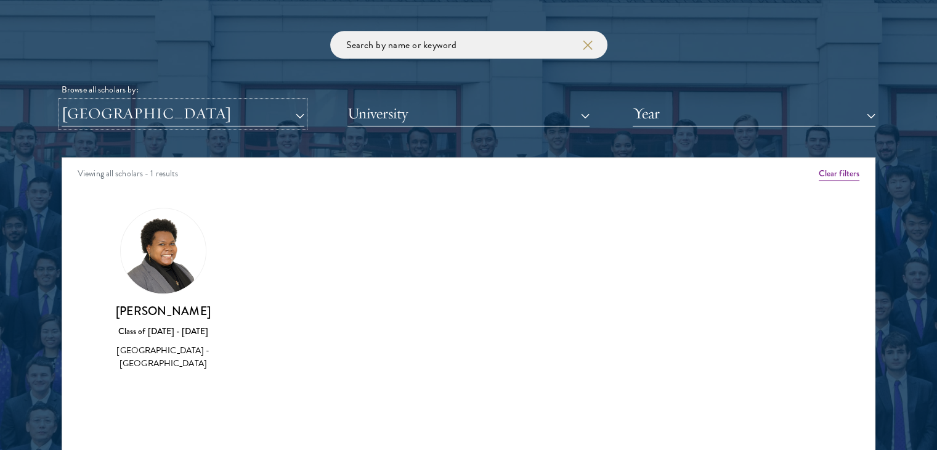
click at [171, 119] on button "[GEOGRAPHIC_DATA]" at bounding box center [183, 113] width 243 height 25
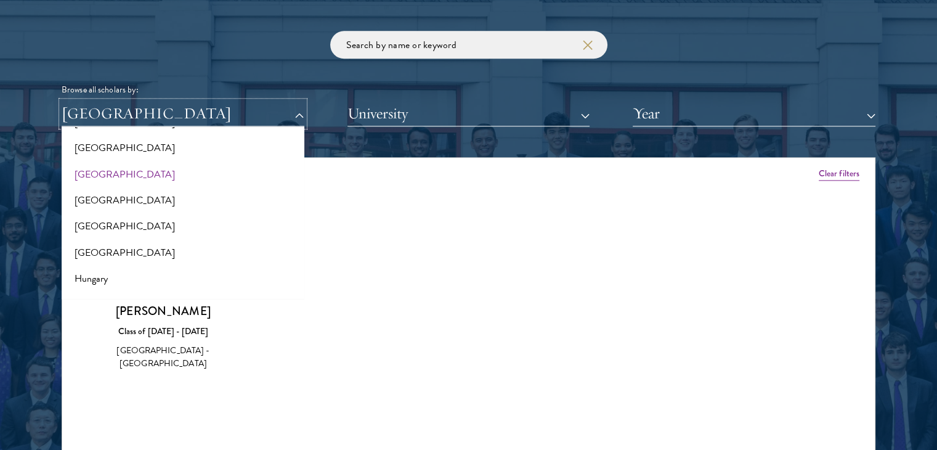
scroll to position [0, 0]
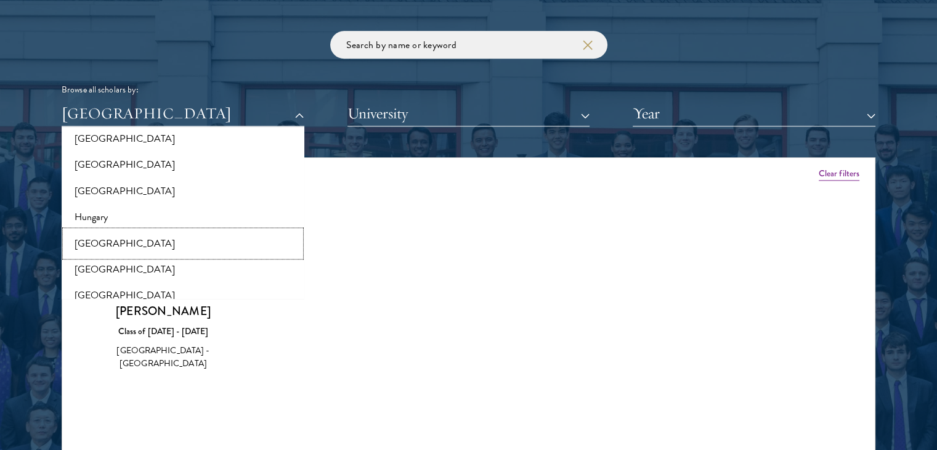
click at [102, 247] on button "[GEOGRAPHIC_DATA]" at bounding box center [182, 243] width 235 height 26
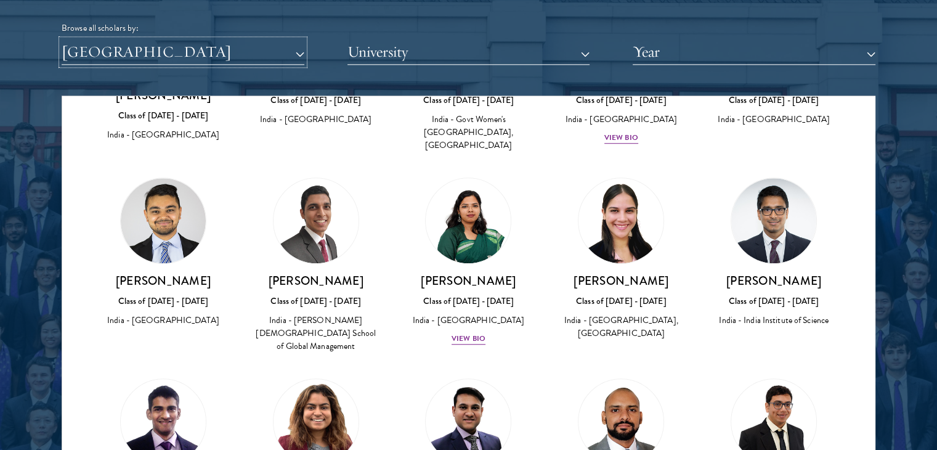
click at [150, 47] on button "[GEOGRAPHIC_DATA]" at bounding box center [183, 51] width 243 height 25
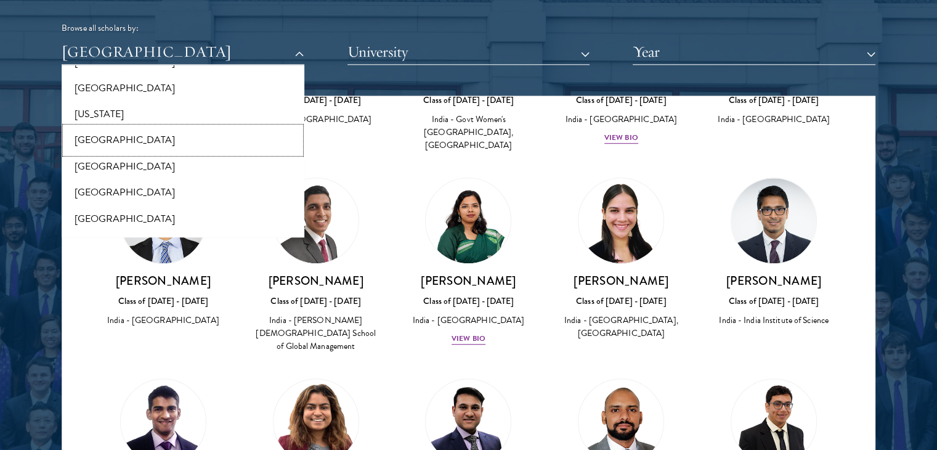
click at [201, 144] on button "[GEOGRAPHIC_DATA]" at bounding box center [182, 140] width 235 height 26
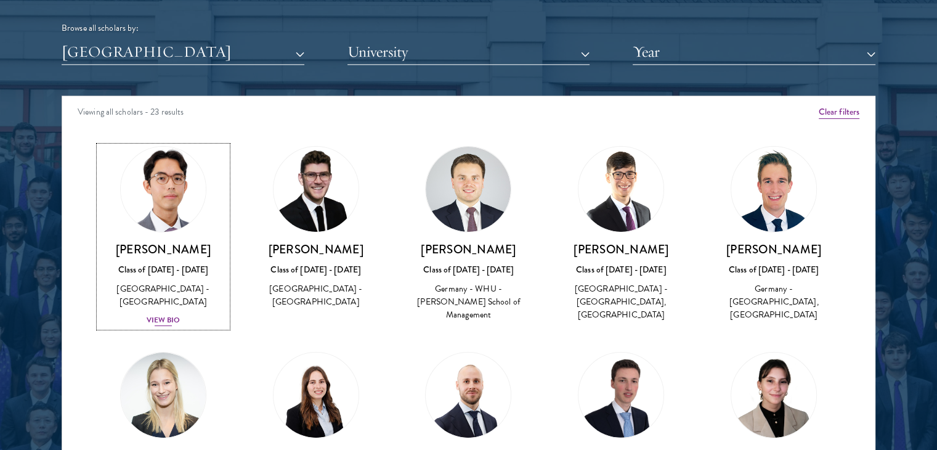
click at [172, 309] on div "Jason Adelhoefer Class of 2025 - 2026 Germany - Berlin Humboldt University View…" at bounding box center [163, 285] width 128 height 86
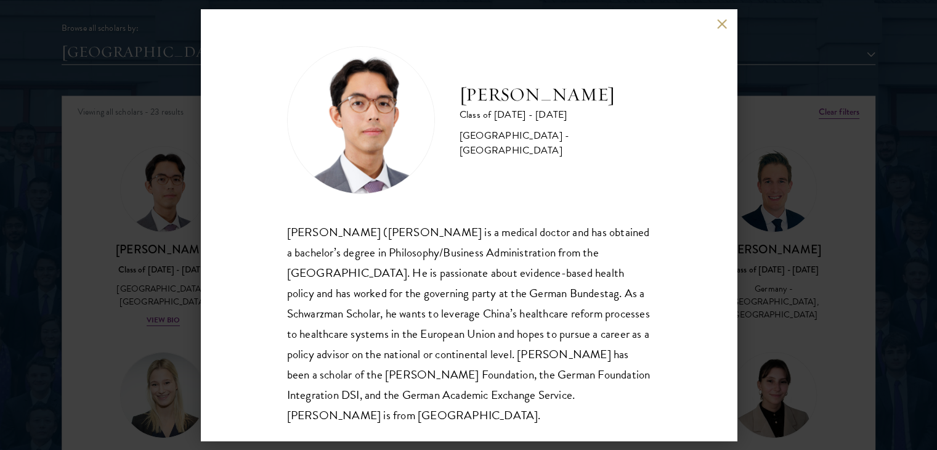
scroll to position [22, 0]
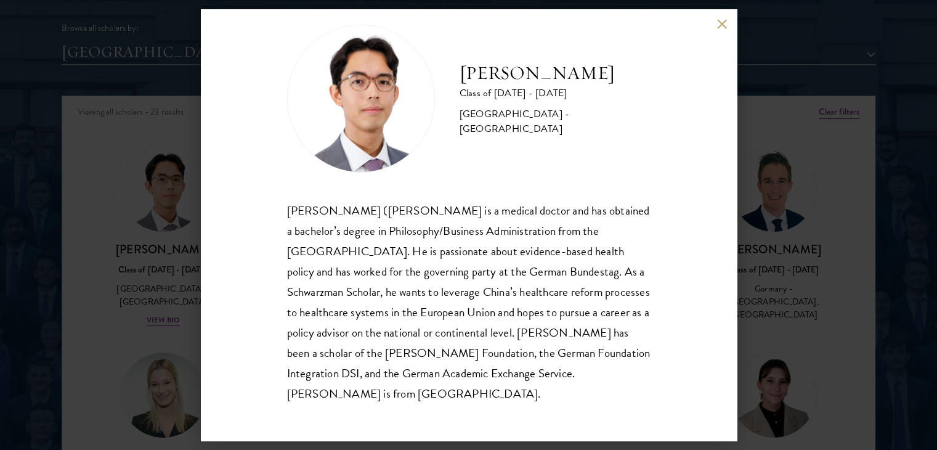
click at [168, 272] on div "Jason Adelhoefer Class of 2025 - 2026 Germany - Berlin Humboldt University Sieg…" at bounding box center [468, 225] width 937 height 450
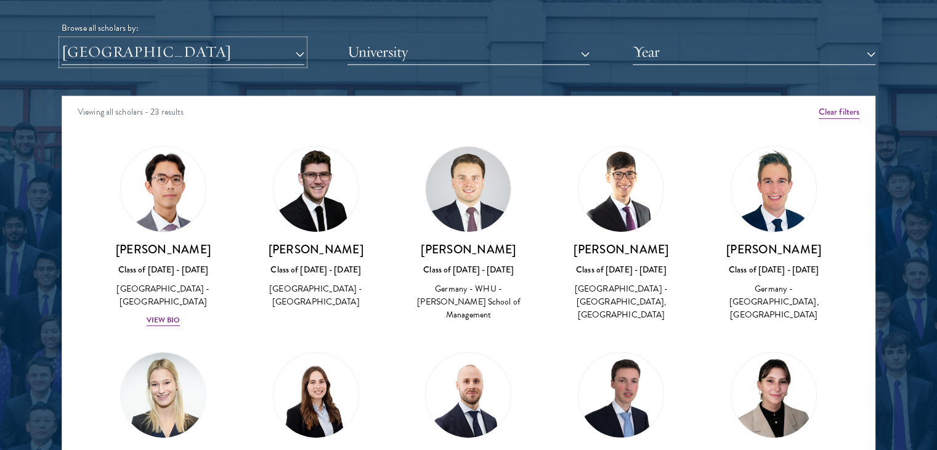
click at [166, 53] on button "[GEOGRAPHIC_DATA]" at bounding box center [183, 51] width 243 height 25
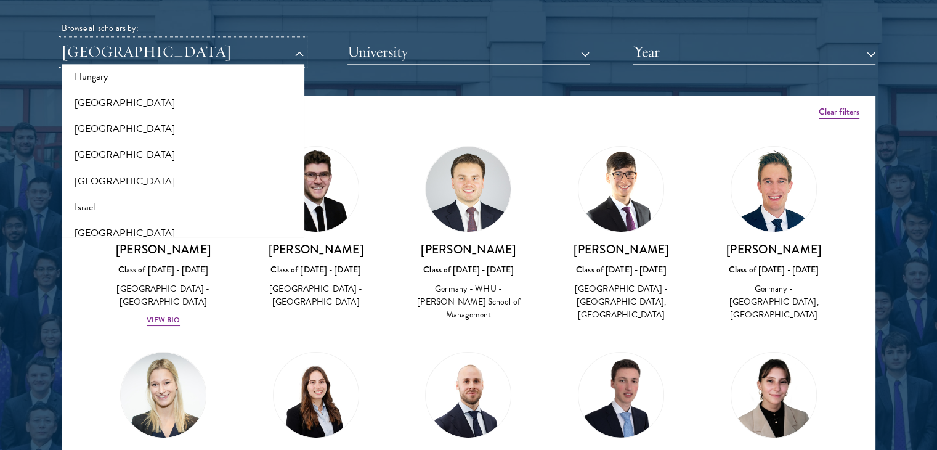
scroll to position [1136, 0]
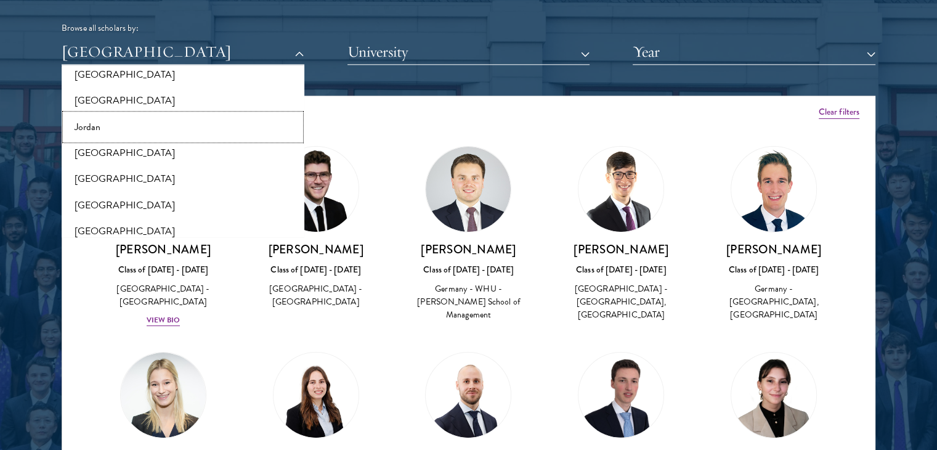
click at [110, 128] on button "Jordan" at bounding box center [182, 127] width 235 height 26
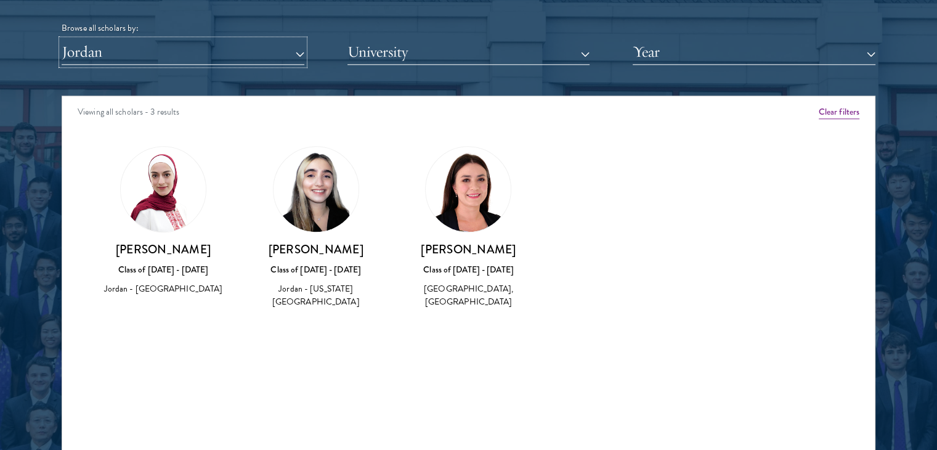
click at [150, 51] on button "Jordan" at bounding box center [183, 51] width 243 height 25
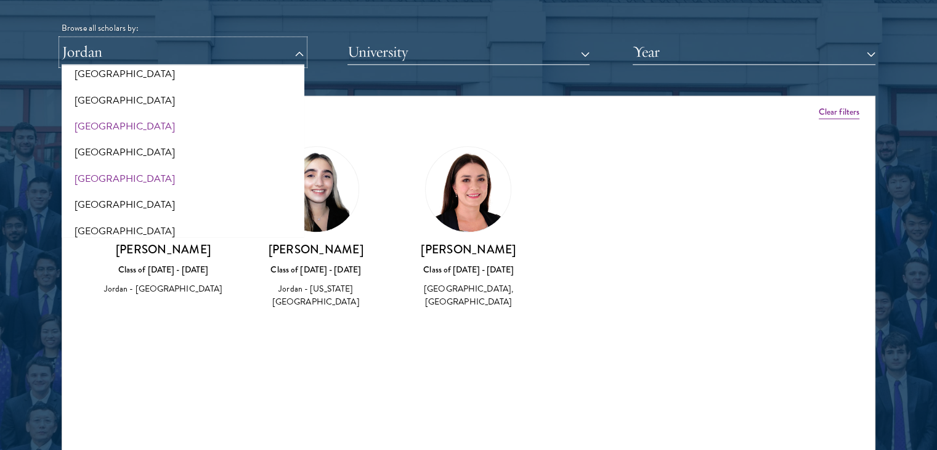
scroll to position [1321, 0]
click at [181, 166] on button "[GEOGRAPHIC_DATA]" at bounding box center [182, 177] width 235 height 26
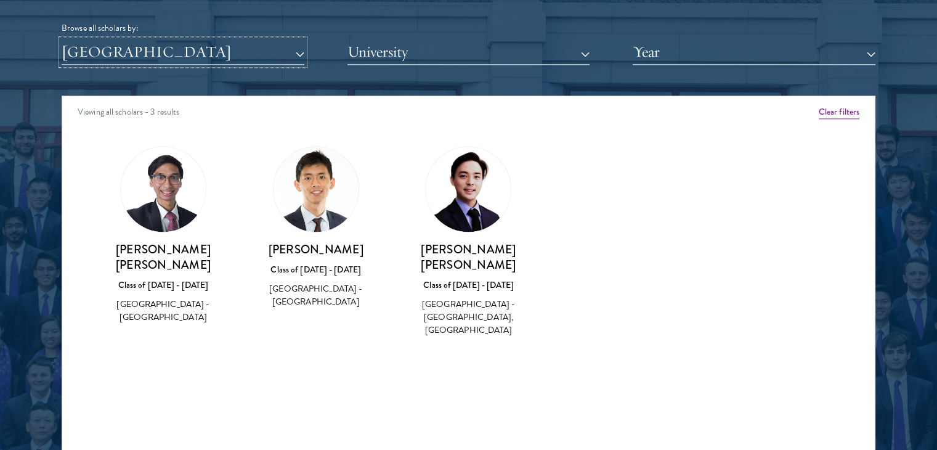
click at [168, 51] on button "[GEOGRAPHIC_DATA]" at bounding box center [183, 51] width 243 height 25
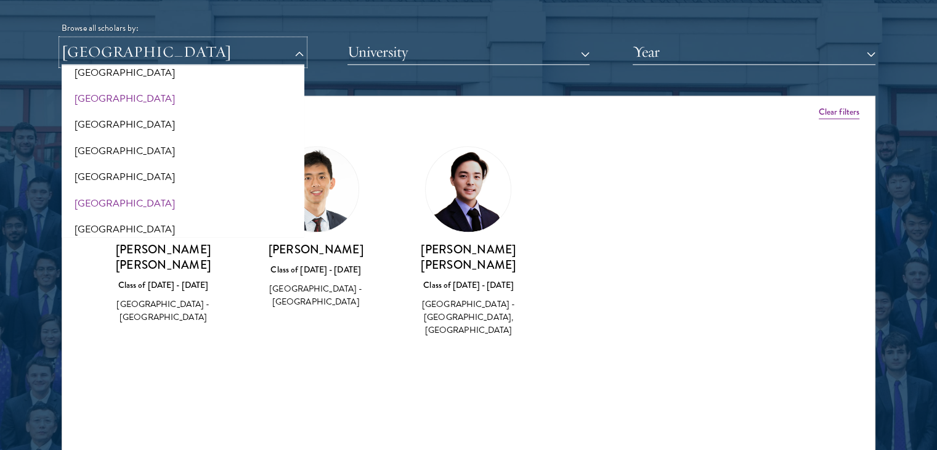
scroll to position [1506, 0]
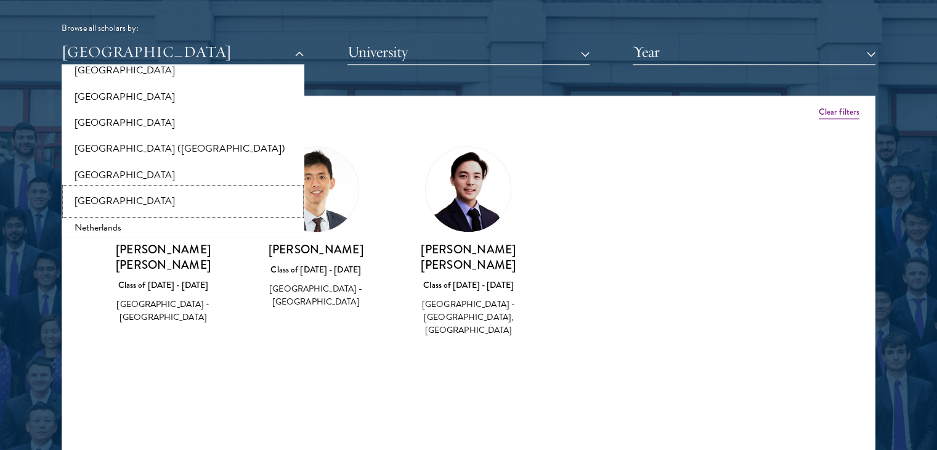
click at [170, 198] on button "[GEOGRAPHIC_DATA]" at bounding box center [182, 201] width 235 height 26
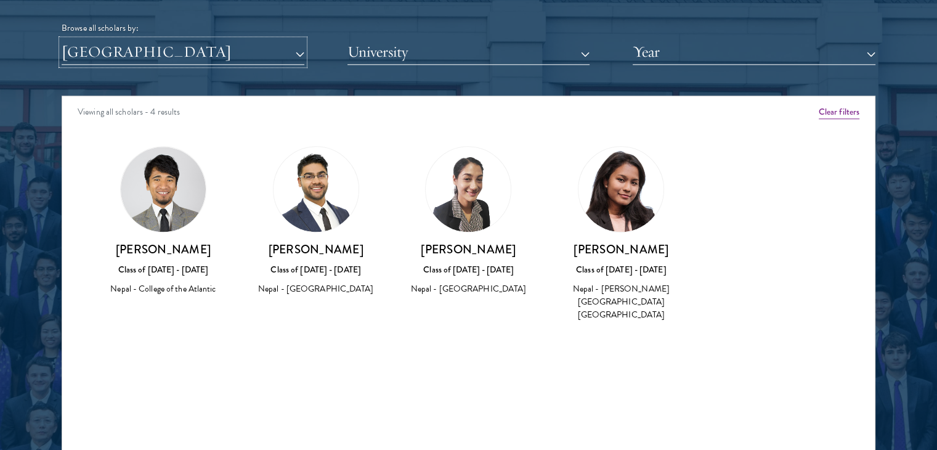
click at [190, 62] on button "[GEOGRAPHIC_DATA]" at bounding box center [183, 51] width 243 height 25
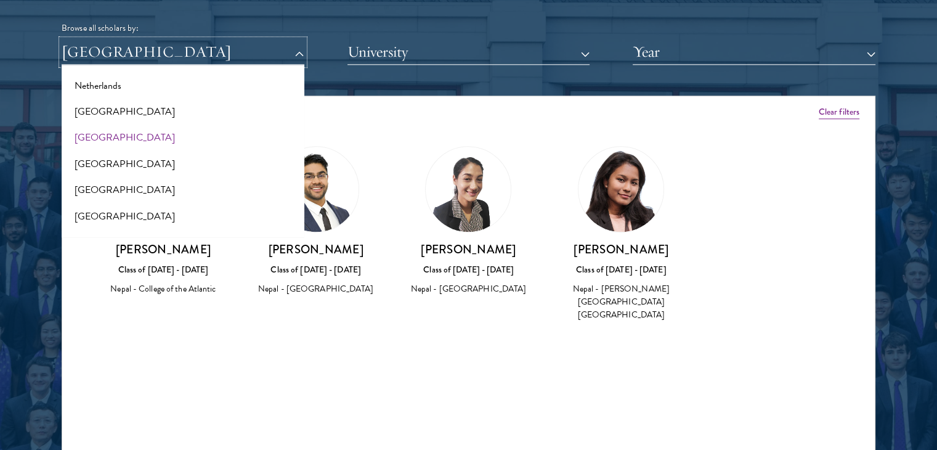
scroll to position [1629, 0]
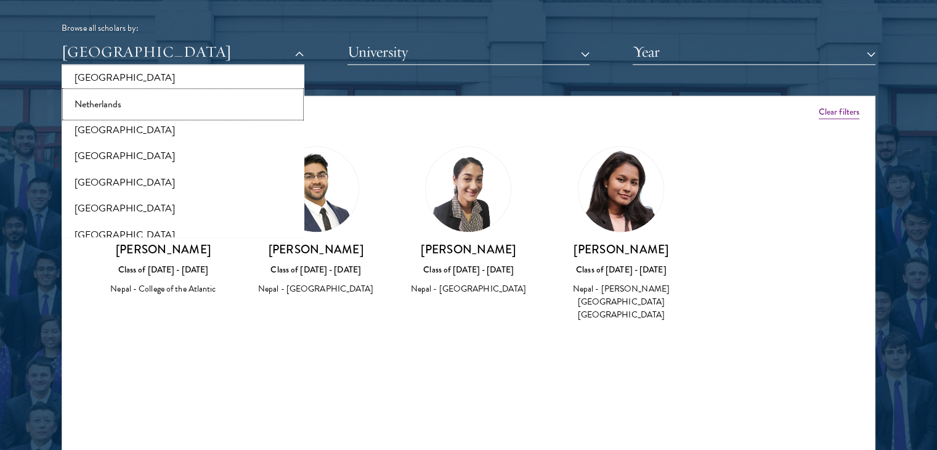
click at [126, 112] on button "Netherlands" at bounding box center [182, 104] width 235 height 26
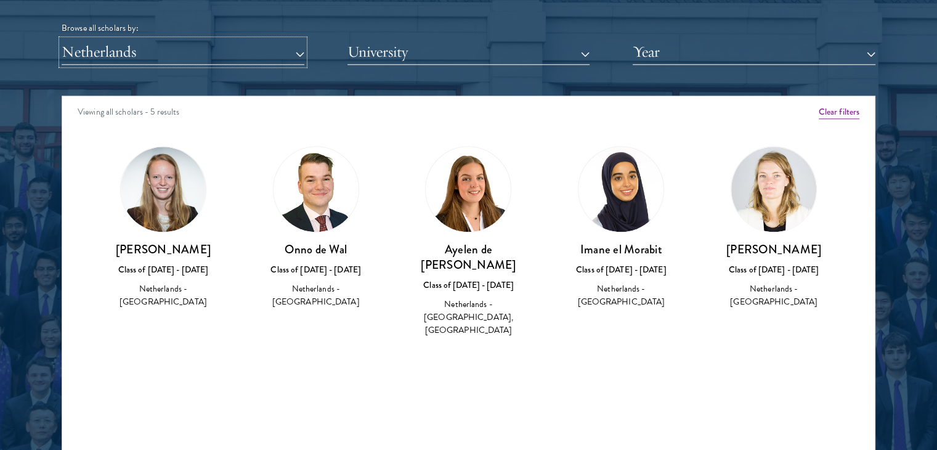
click at [213, 57] on button "Netherlands" at bounding box center [183, 51] width 243 height 25
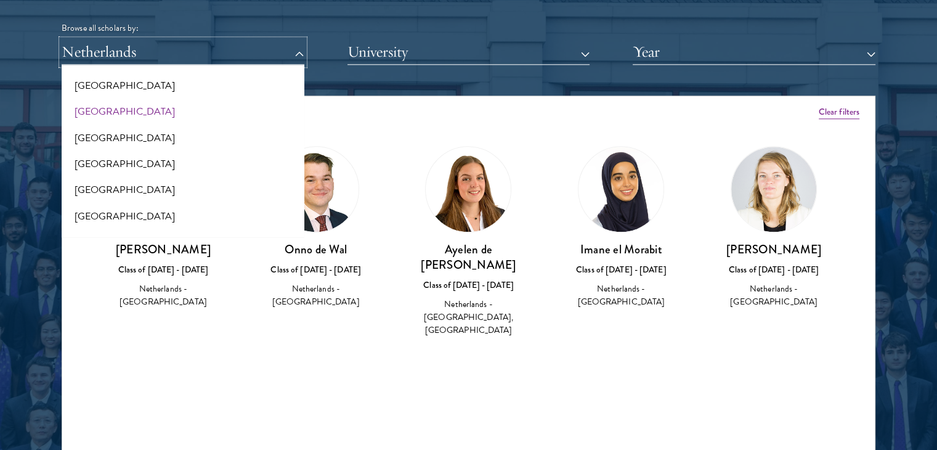
scroll to position [1814, 0]
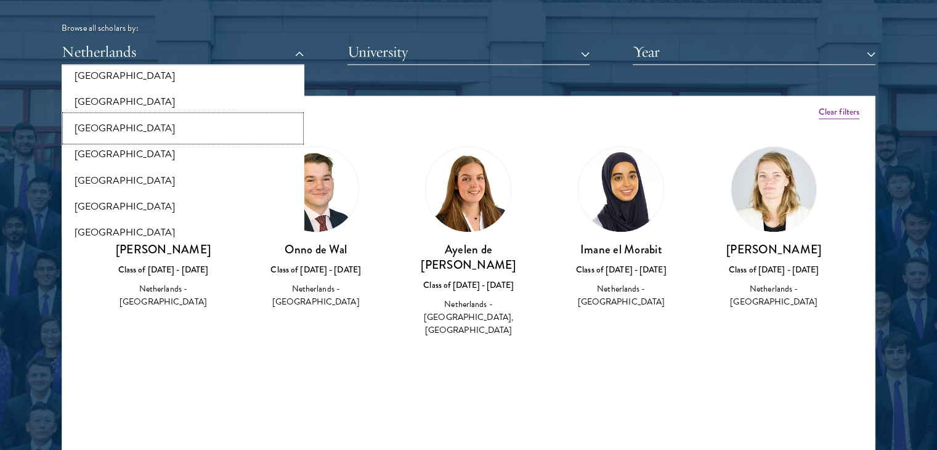
click at [195, 140] on button "[GEOGRAPHIC_DATA]" at bounding box center [182, 128] width 235 height 26
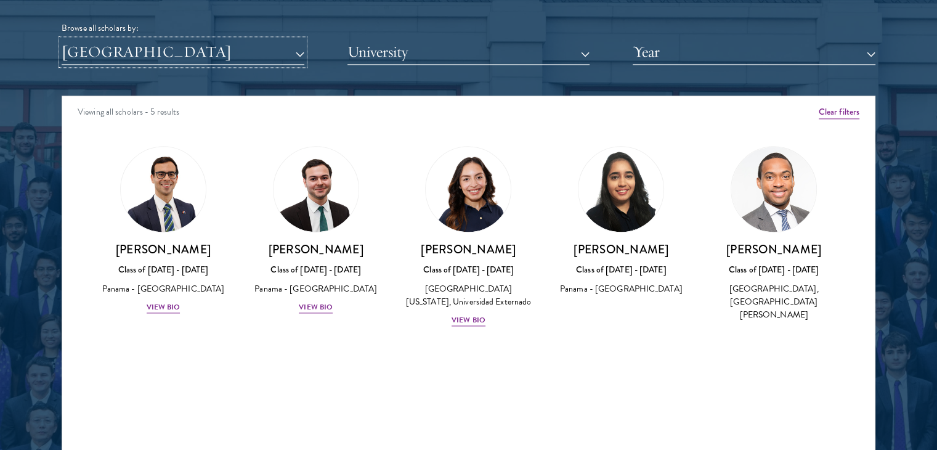
click at [216, 54] on button "[GEOGRAPHIC_DATA]" at bounding box center [183, 51] width 243 height 25
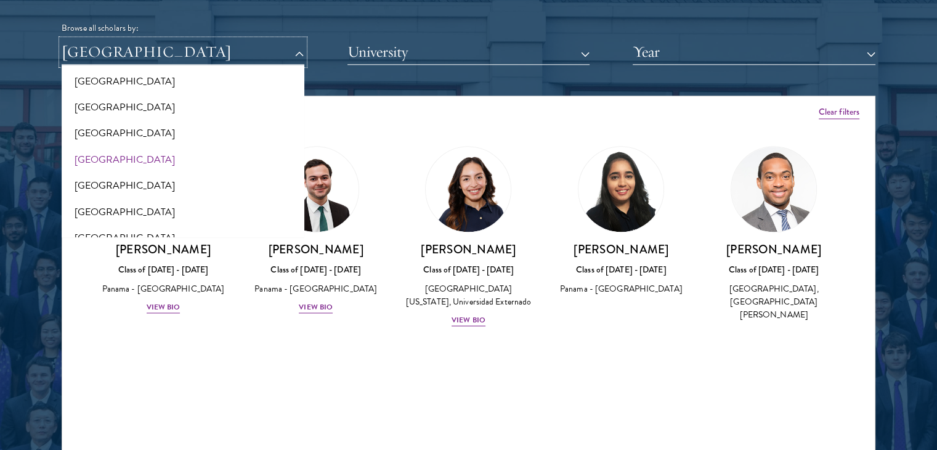
scroll to position [2183, 0]
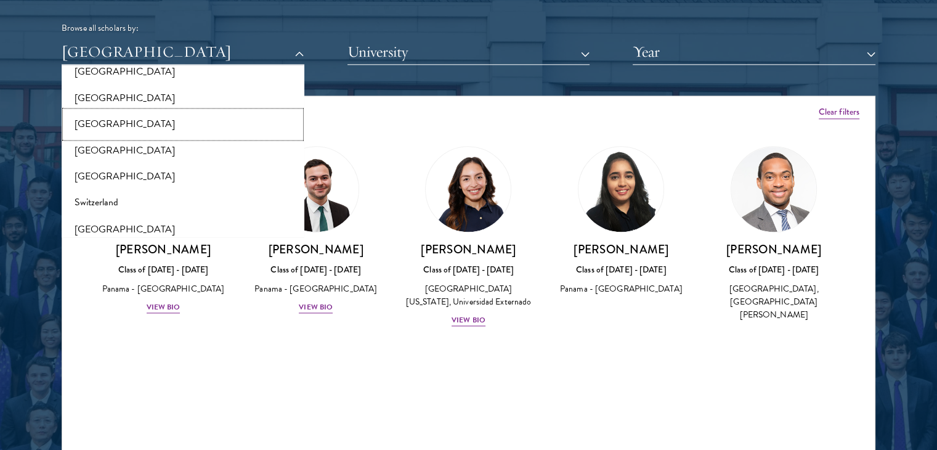
click at [153, 119] on button "[GEOGRAPHIC_DATA]" at bounding box center [182, 124] width 235 height 26
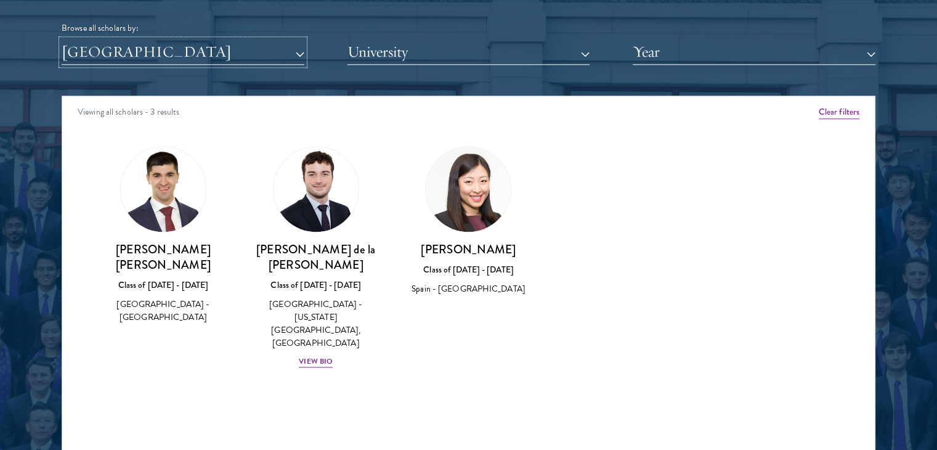
click at [227, 55] on button "[GEOGRAPHIC_DATA]" at bounding box center [183, 51] width 243 height 25
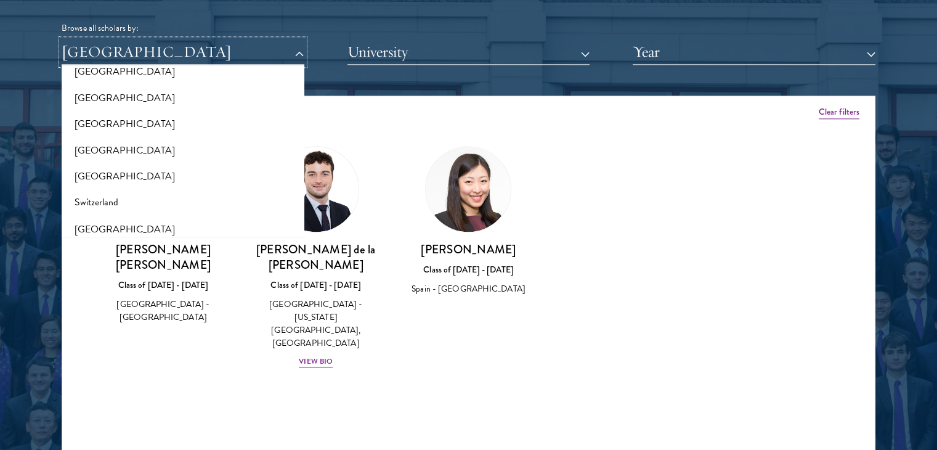
scroll to position [2491, 0]
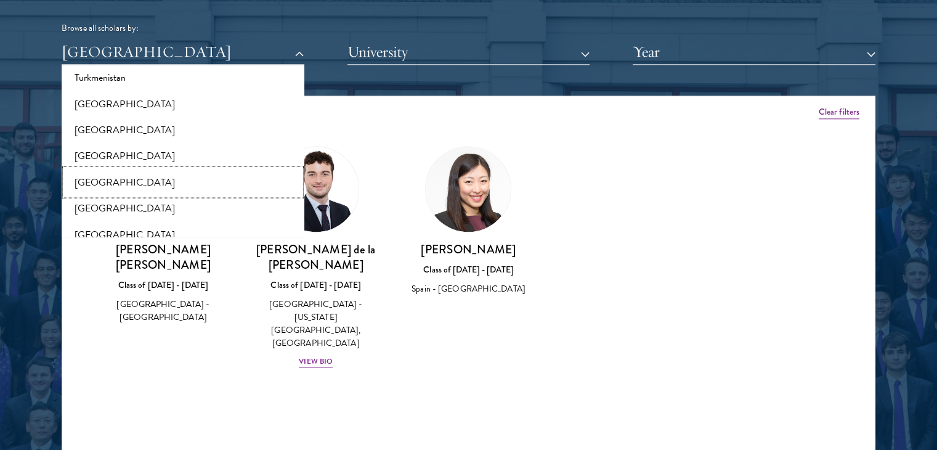
click at [153, 188] on button "[GEOGRAPHIC_DATA]" at bounding box center [182, 182] width 235 height 26
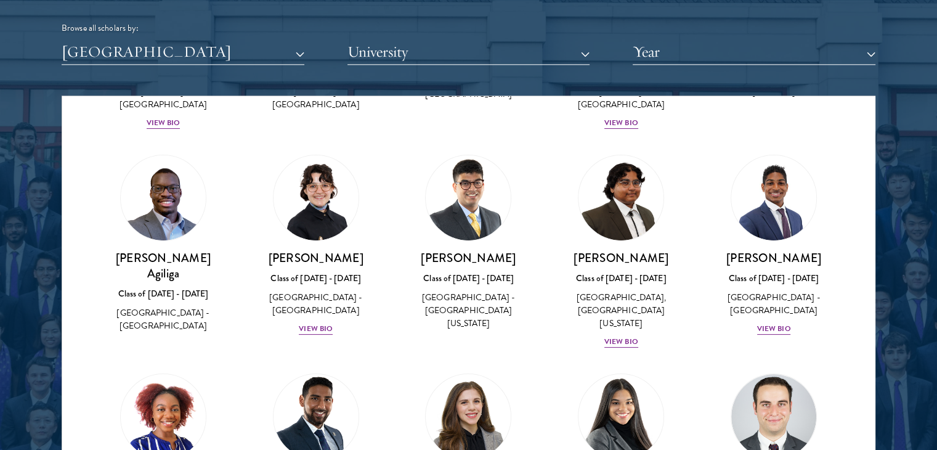
scroll to position [185, 0]
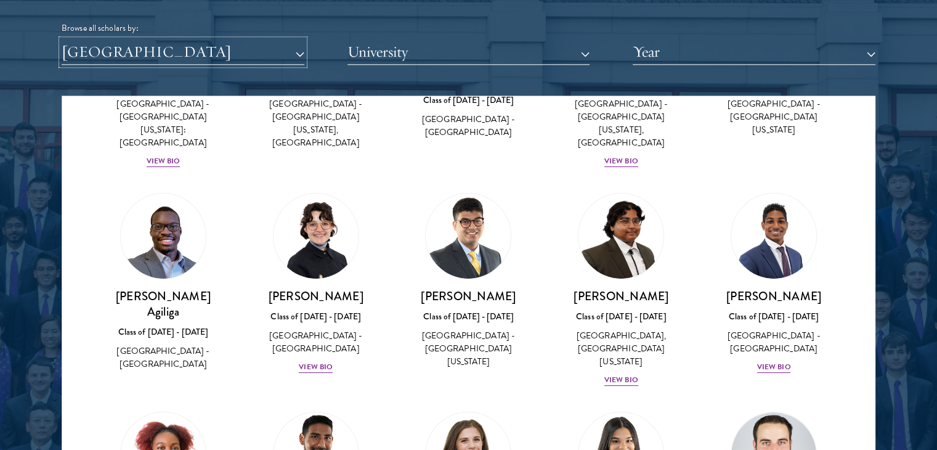
click at [276, 44] on button "[GEOGRAPHIC_DATA]" at bounding box center [183, 51] width 243 height 25
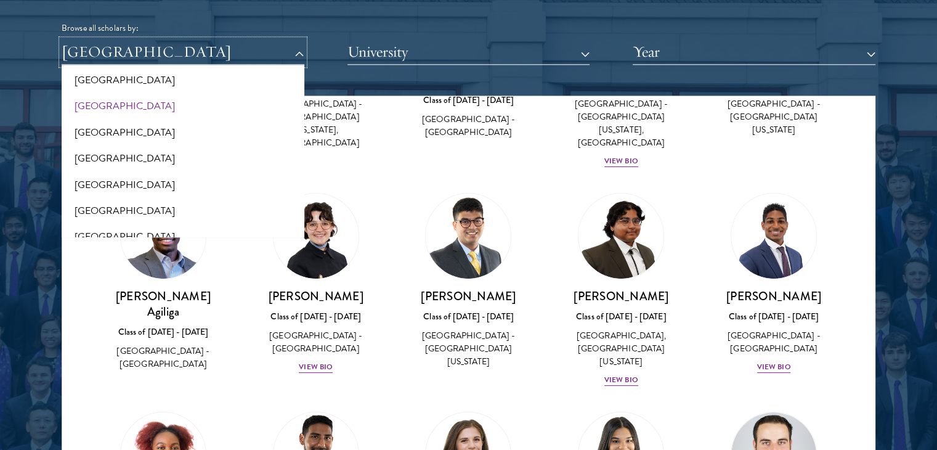
scroll to position [2583, 0]
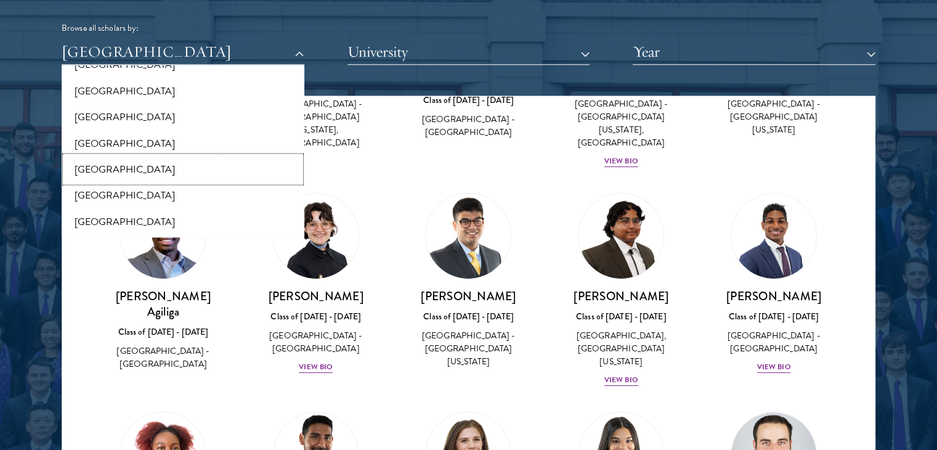
click at [145, 176] on button "[GEOGRAPHIC_DATA]" at bounding box center [182, 169] width 235 height 26
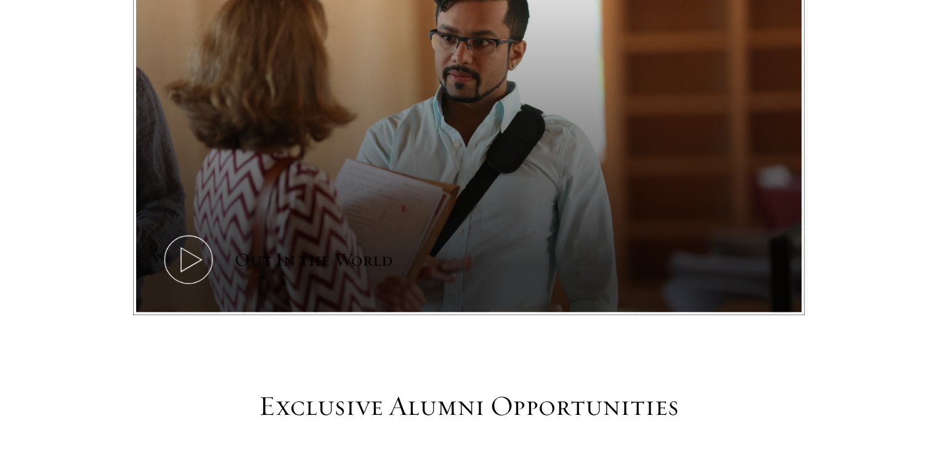
click at [561, 181] on button "Out In the World" at bounding box center [468, 125] width 665 height 375
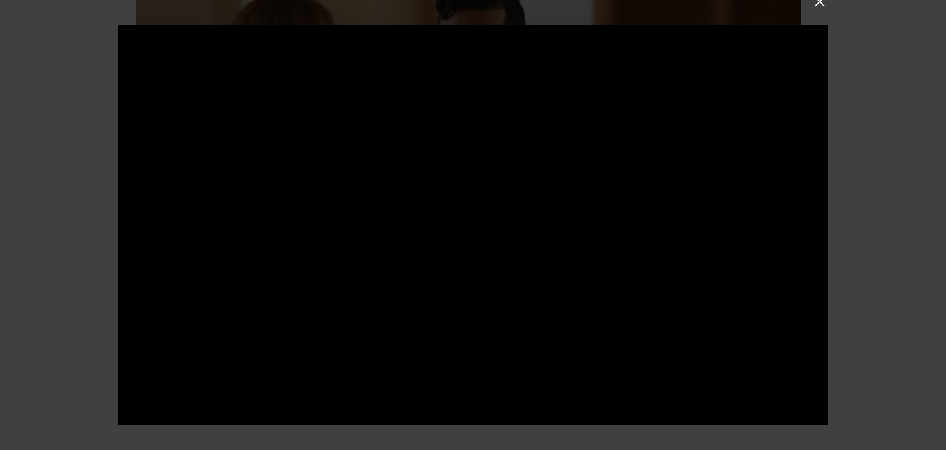
click at [875, 259] on div at bounding box center [473, 225] width 946 height 450
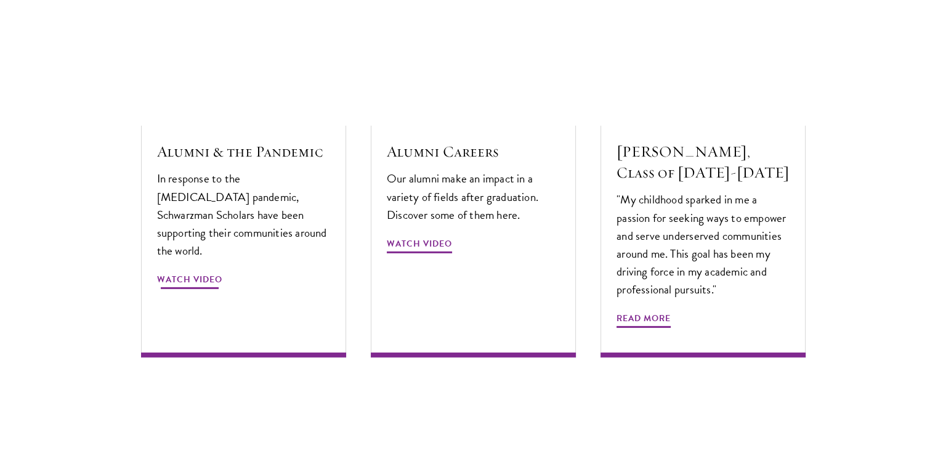
scroll to position [3696, 0]
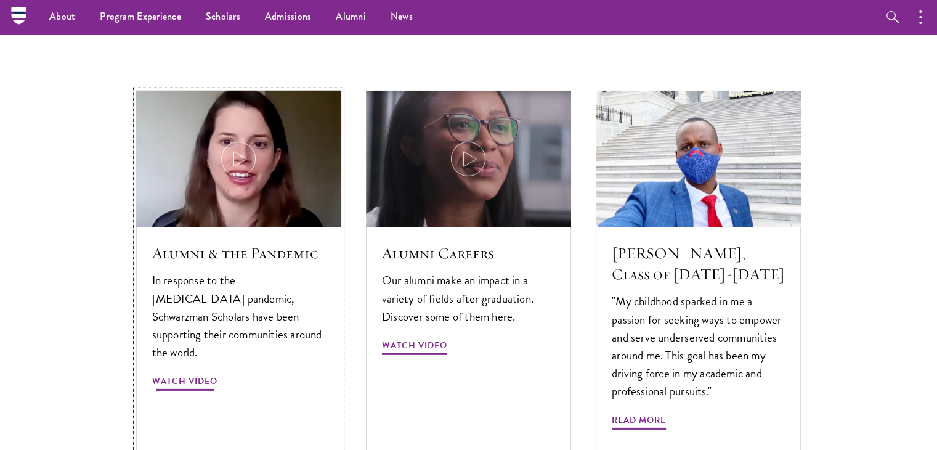
click at [245, 150] on img at bounding box center [238, 158] width 218 height 145
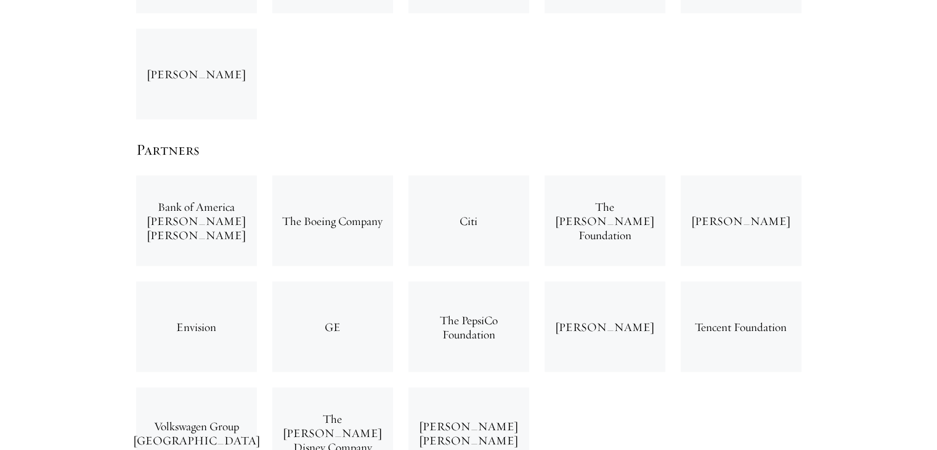
scroll to position [2526, 0]
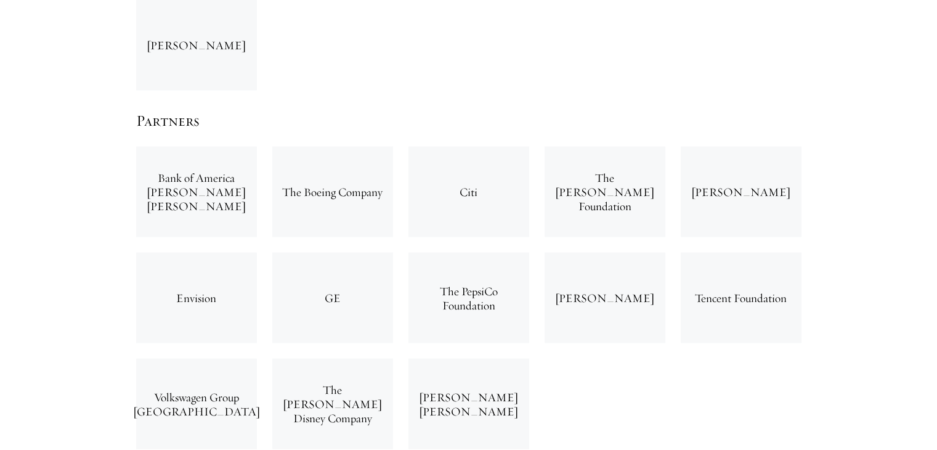
drag, startPoint x: 363, startPoint y: 338, endPoint x: 286, endPoint y: 314, distance: 80.9
click at [286, 359] on div "The [PERSON_NAME] Disney Company" at bounding box center [332, 404] width 121 height 91
drag, startPoint x: 232, startPoint y: 341, endPoint x: 151, endPoint y: 323, distance: 82.7
click at [151, 359] on div "Volkswagen Group [GEOGRAPHIC_DATA]" at bounding box center [196, 404] width 121 height 91
drag, startPoint x: 370, startPoint y: 349, endPoint x: 271, endPoint y: 322, distance: 102.2
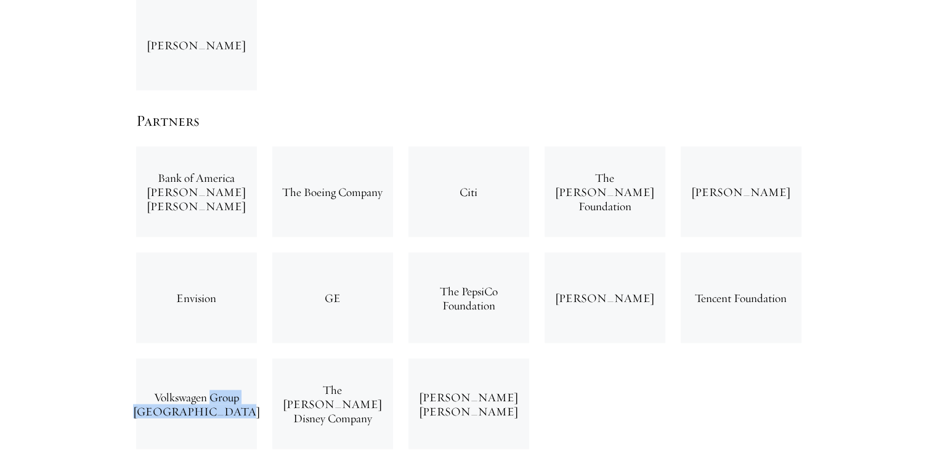
click at [271, 351] on div "The [PERSON_NAME] Disney Company" at bounding box center [332, 404] width 136 height 106
click at [240, 351] on div "Volkswagen Group [GEOGRAPHIC_DATA]" at bounding box center [196, 404] width 136 height 106
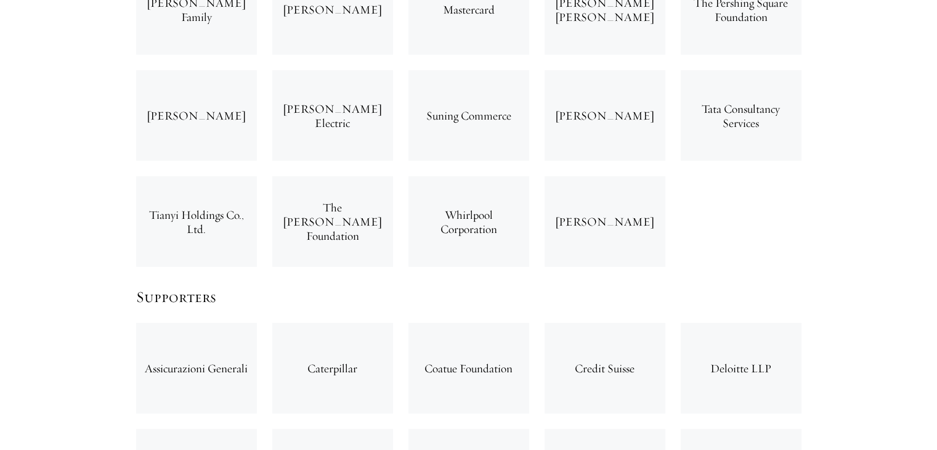
scroll to position [3450, 0]
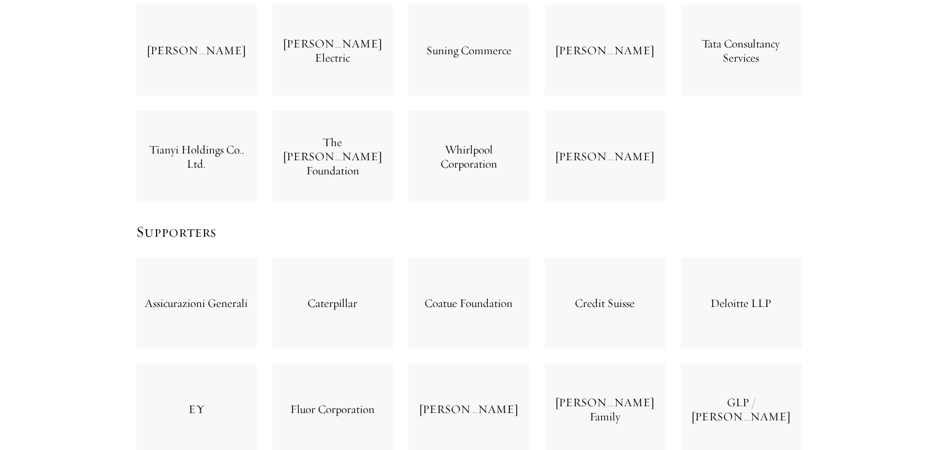
drag, startPoint x: 707, startPoint y: 320, endPoint x: 788, endPoint y: 353, distance: 87.1
click at [788, 363] on div "GLP / [PERSON_NAME]" at bounding box center [741, 408] width 121 height 91
click at [599, 363] on div "[PERSON_NAME] Family" at bounding box center [605, 408] width 121 height 91
drag, startPoint x: 564, startPoint y: 328, endPoint x: 677, endPoint y: 360, distance: 117.4
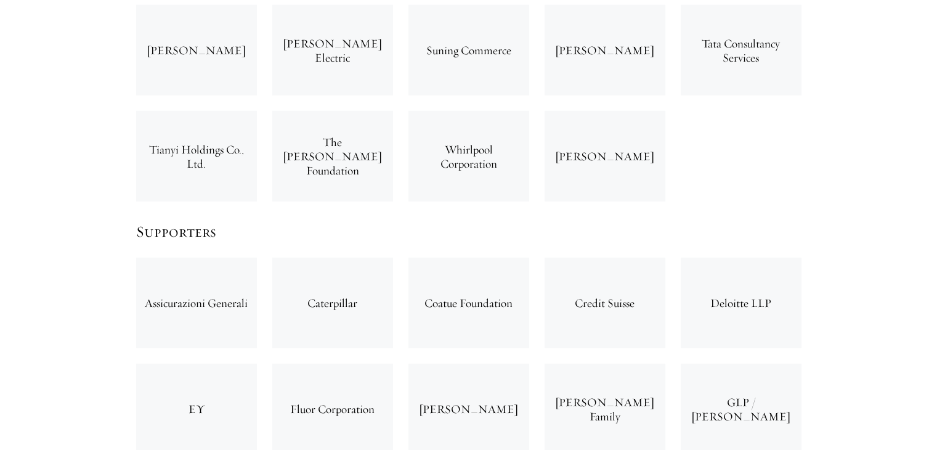
click at [505, 363] on div "[PERSON_NAME]" at bounding box center [468, 408] width 121 height 91
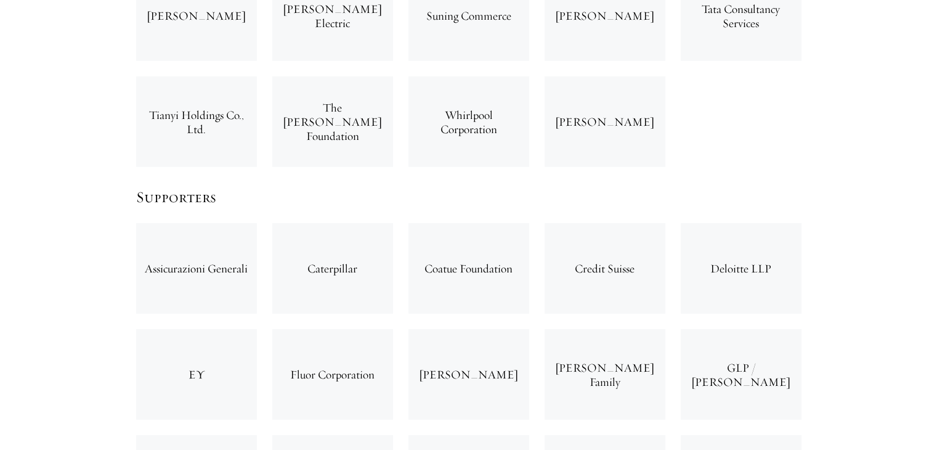
scroll to position [3512, 0]
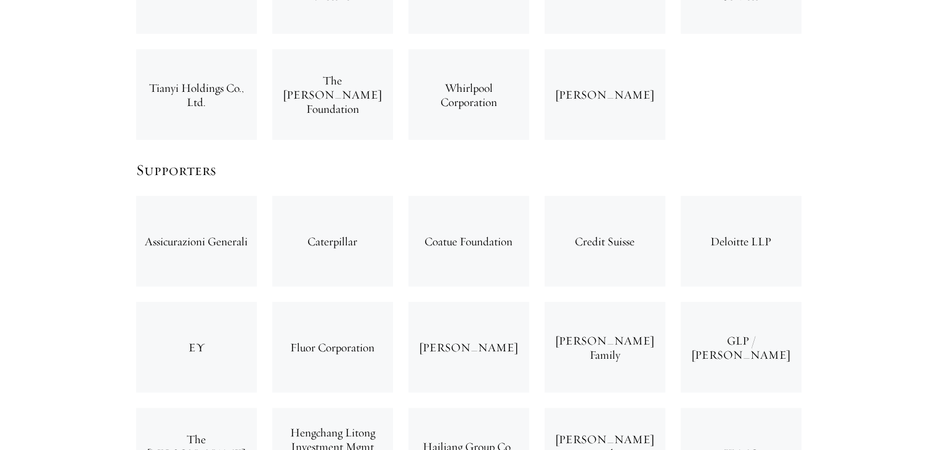
drag, startPoint x: 512, startPoint y: 285, endPoint x: 393, endPoint y: 280, distance: 119.0
drag, startPoint x: 394, startPoint y: 279, endPoint x: 439, endPoint y: 284, distance: 45.2
click at [439, 302] on div "[PERSON_NAME]" at bounding box center [468, 347] width 121 height 91
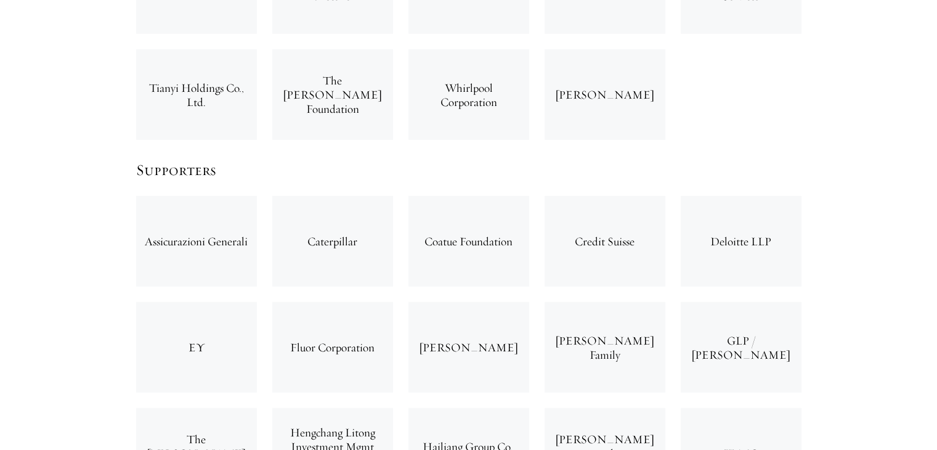
drag, startPoint x: 424, startPoint y: 280, endPoint x: 526, endPoint y: 288, distance: 102.0
click at [526, 302] on div "[PERSON_NAME]" at bounding box center [468, 347] width 121 height 91
copy div "[PERSON_NAME]"
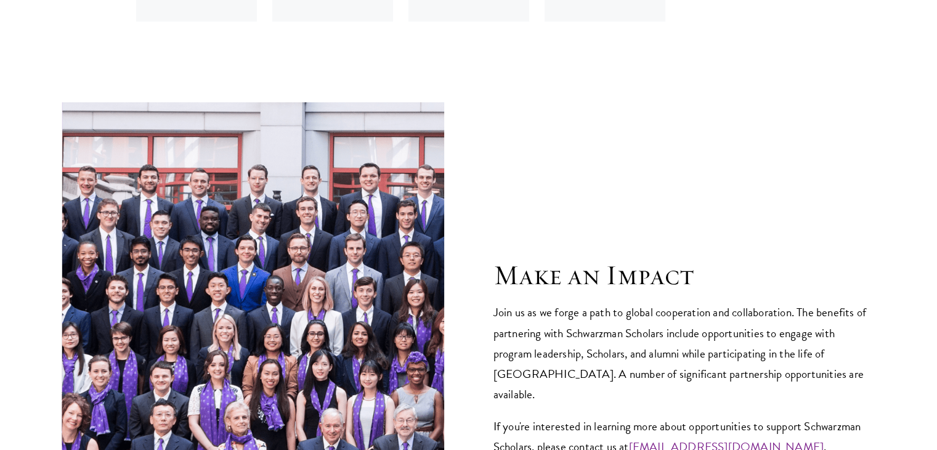
scroll to position [4621, 0]
